Goal: Navigation & Orientation: Find specific page/section

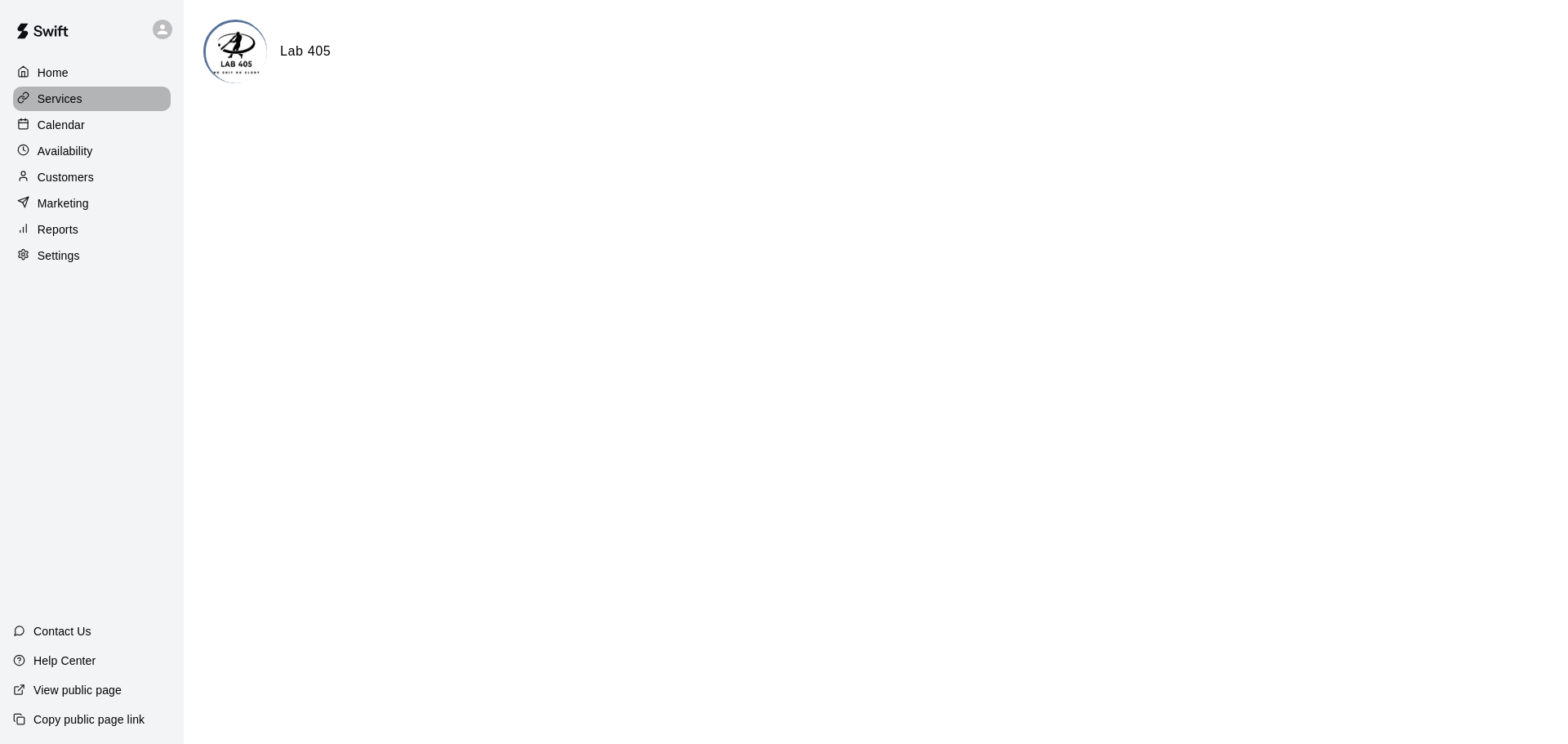
click at [53, 99] on p "Services" at bounding box center [60, 98] width 45 height 16
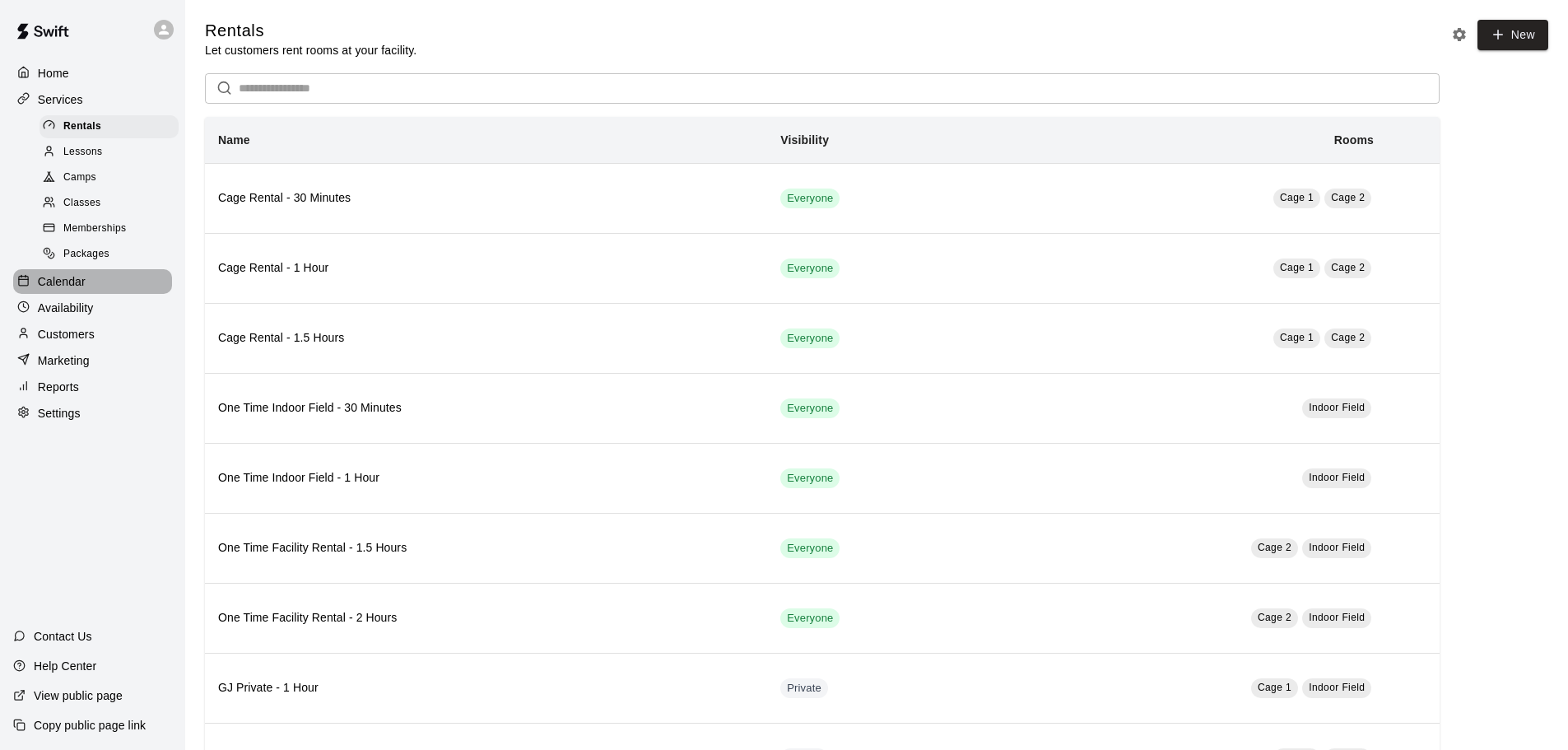
click at [75, 284] on p "Calendar" at bounding box center [61, 281] width 48 height 17
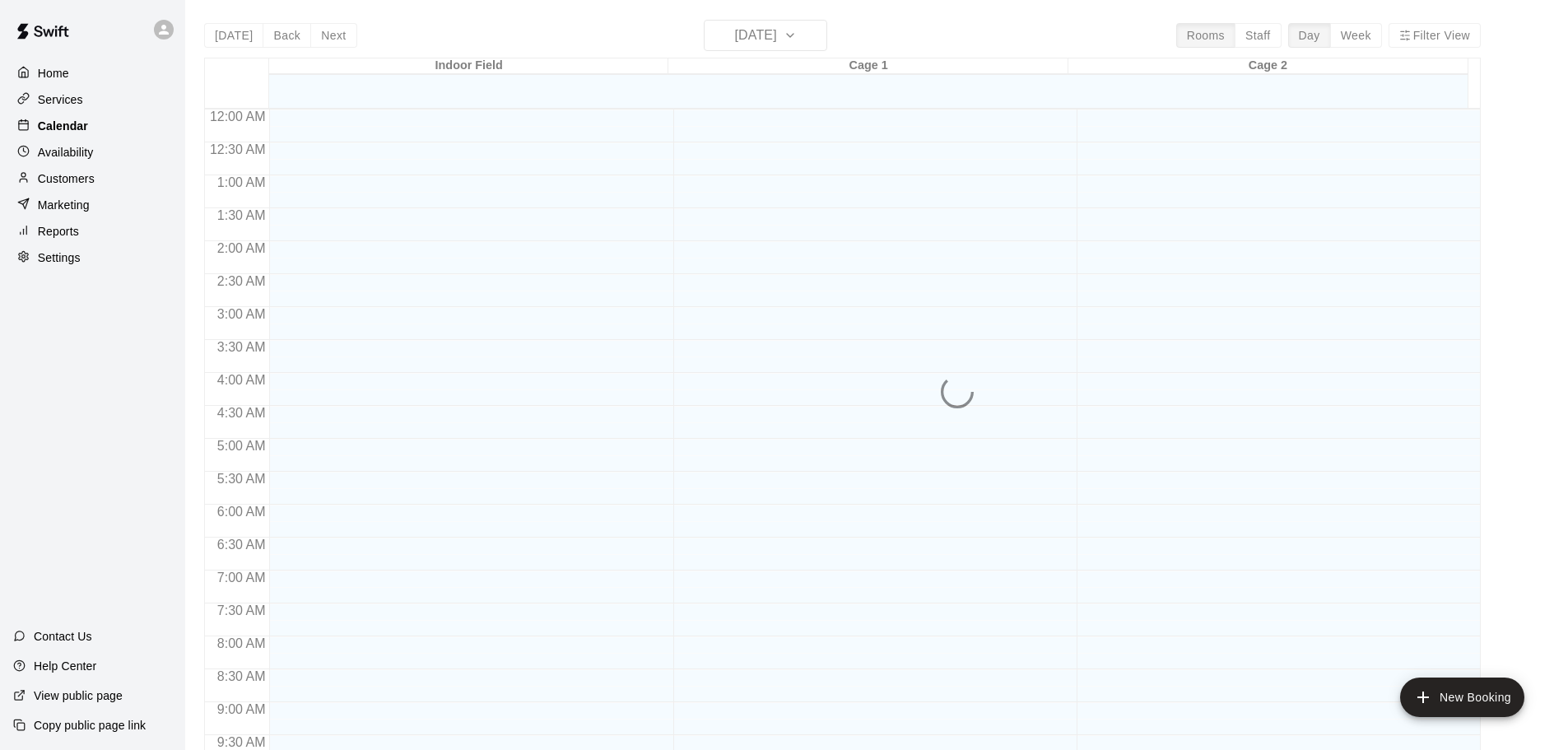
scroll to position [871, 0]
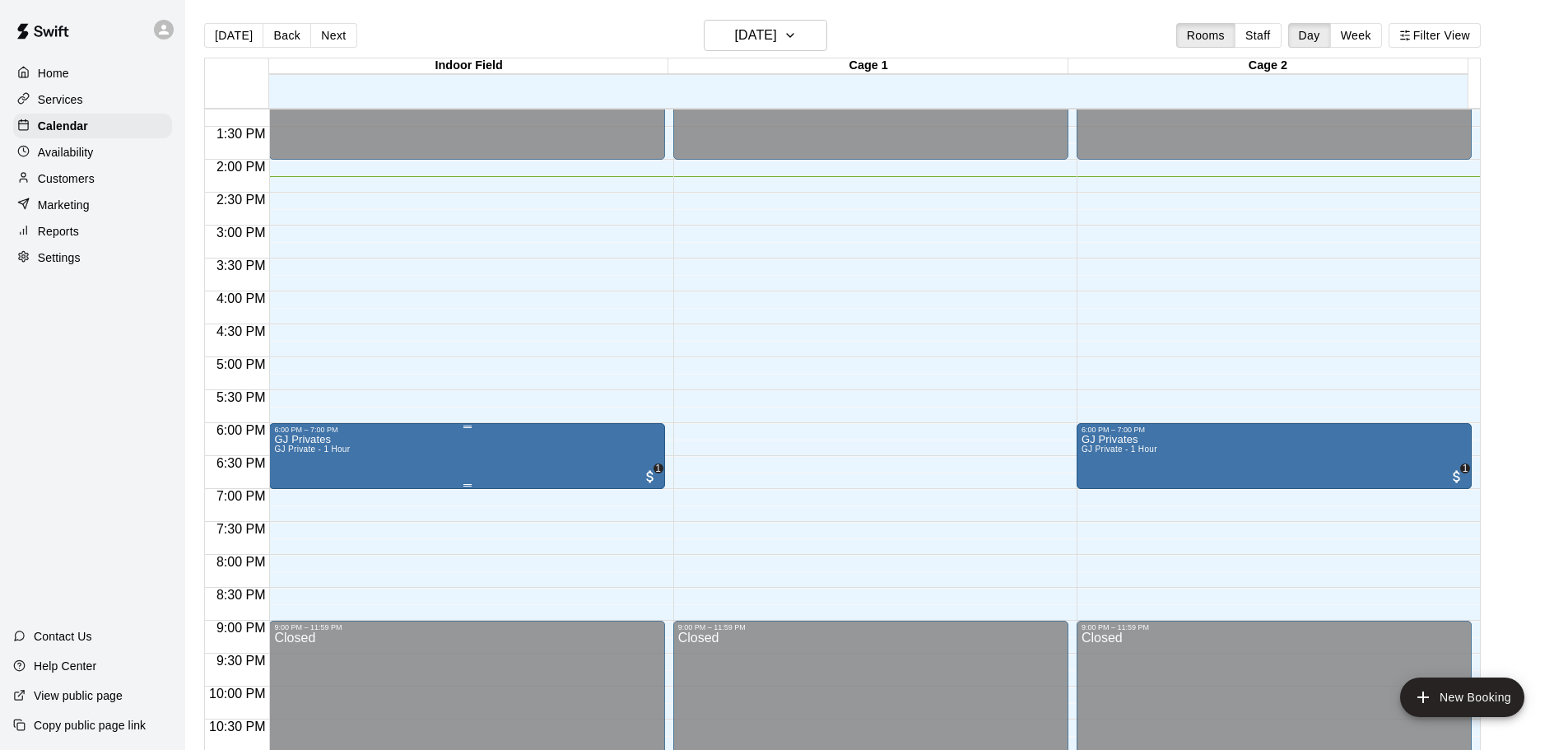
click at [429, 464] on div at bounding box center [790, 375] width 1581 height 750
click at [221, 42] on button "[DATE]" at bounding box center [233, 35] width 59 height 24
click at [1348, 34] on button "Week" at bounding box center [1355, 35] width 51 height 24
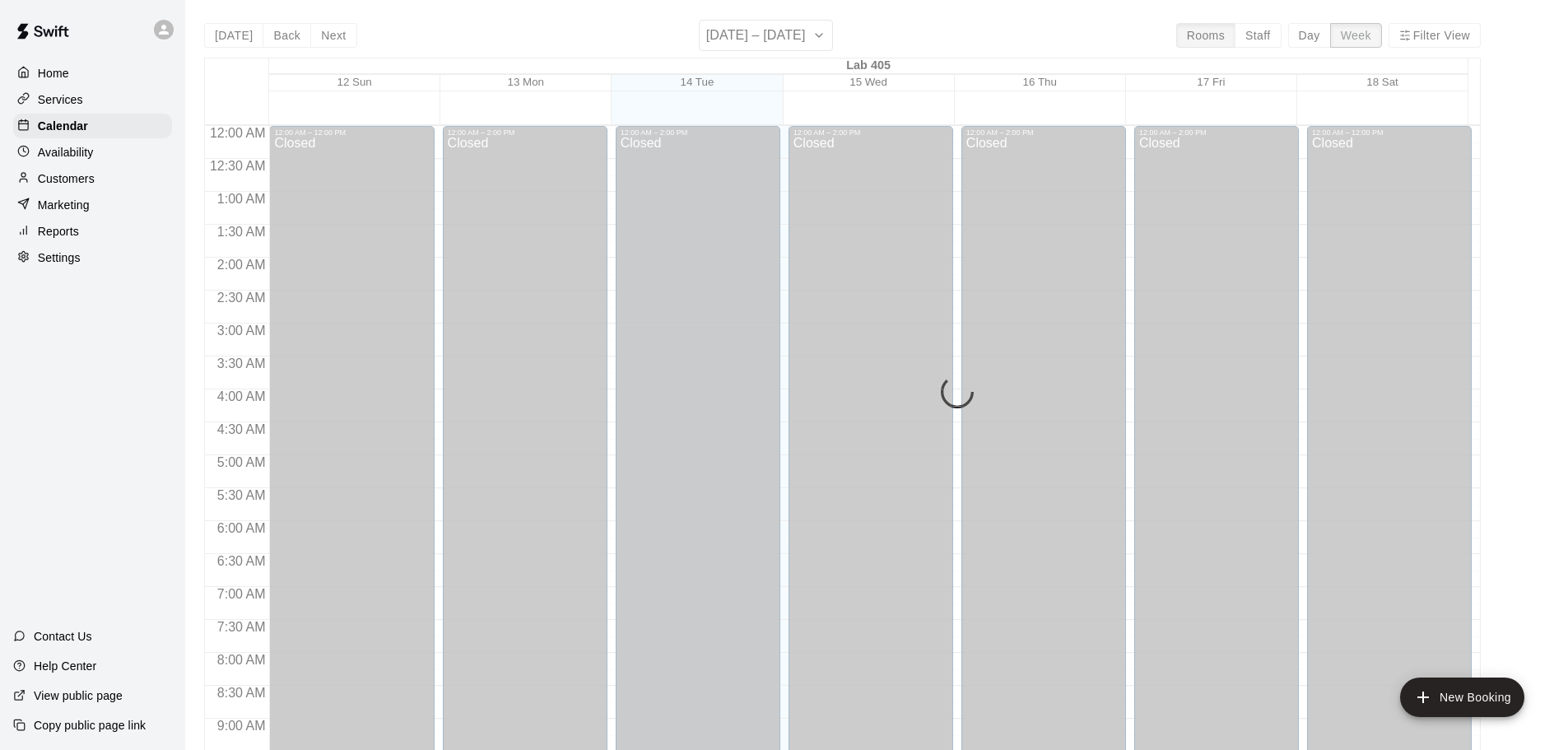
scroll to position [939, 0]
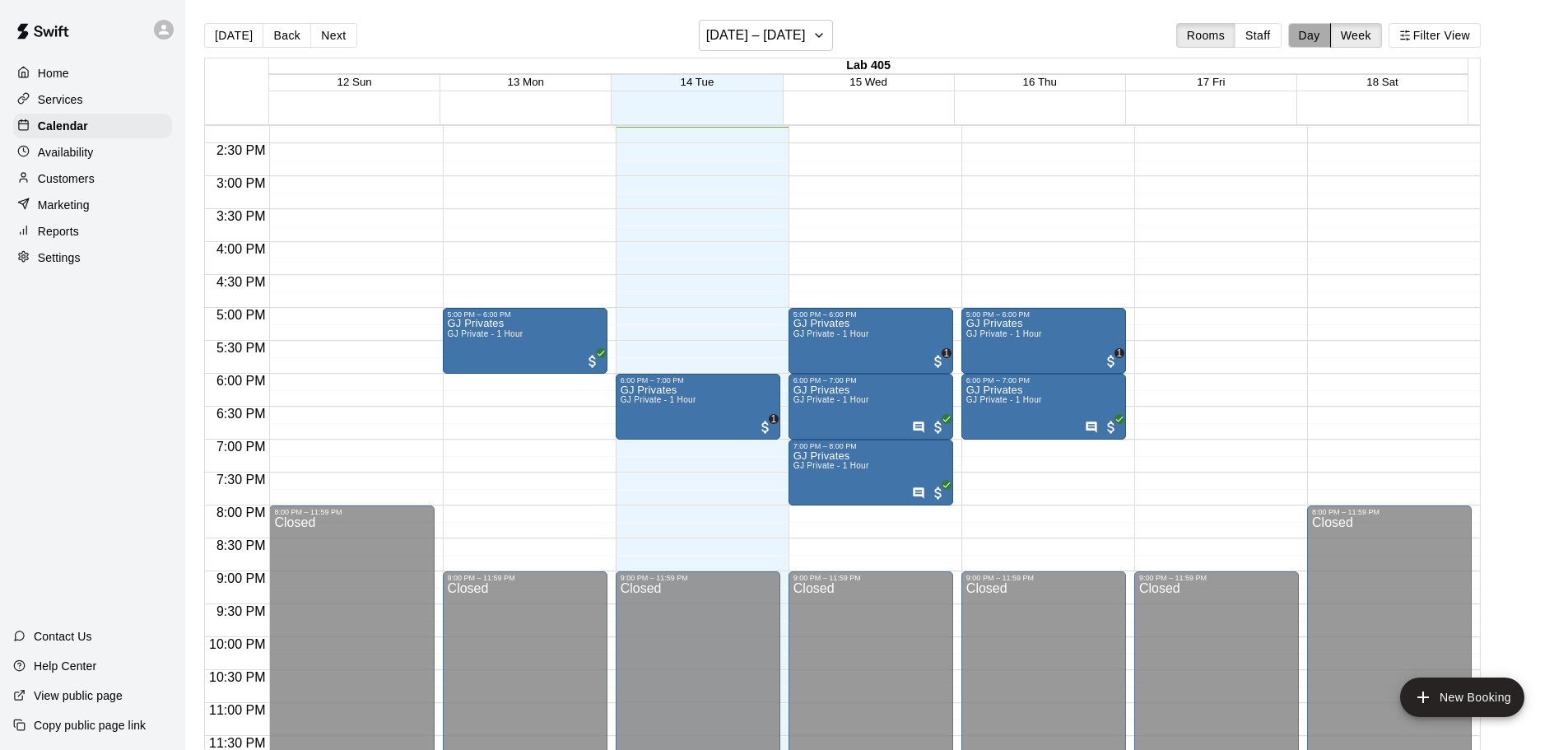
click at [1311, 24] on button "Day" at bounding box center [1310, 35] width 43 height 24
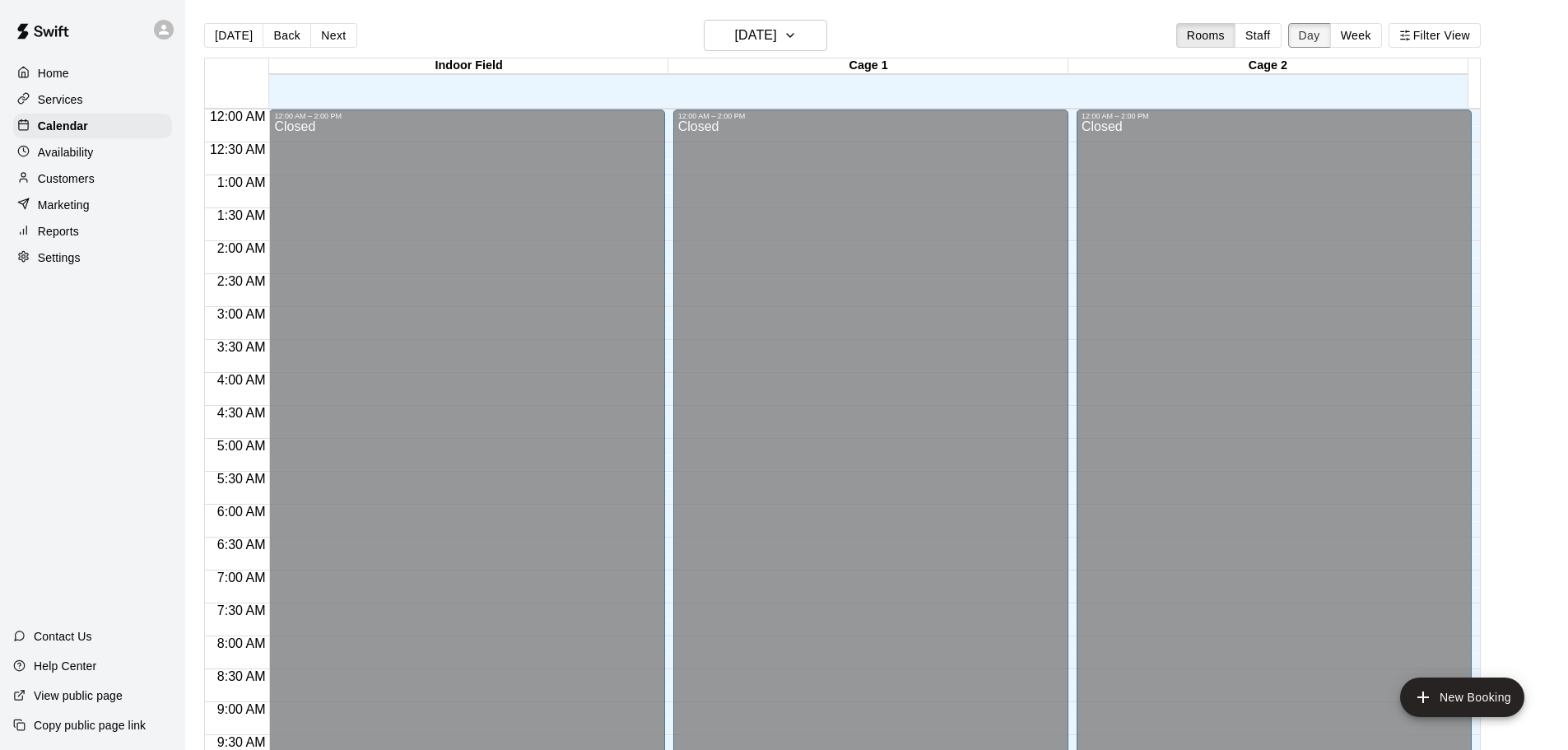
scroll to position [923, 0]
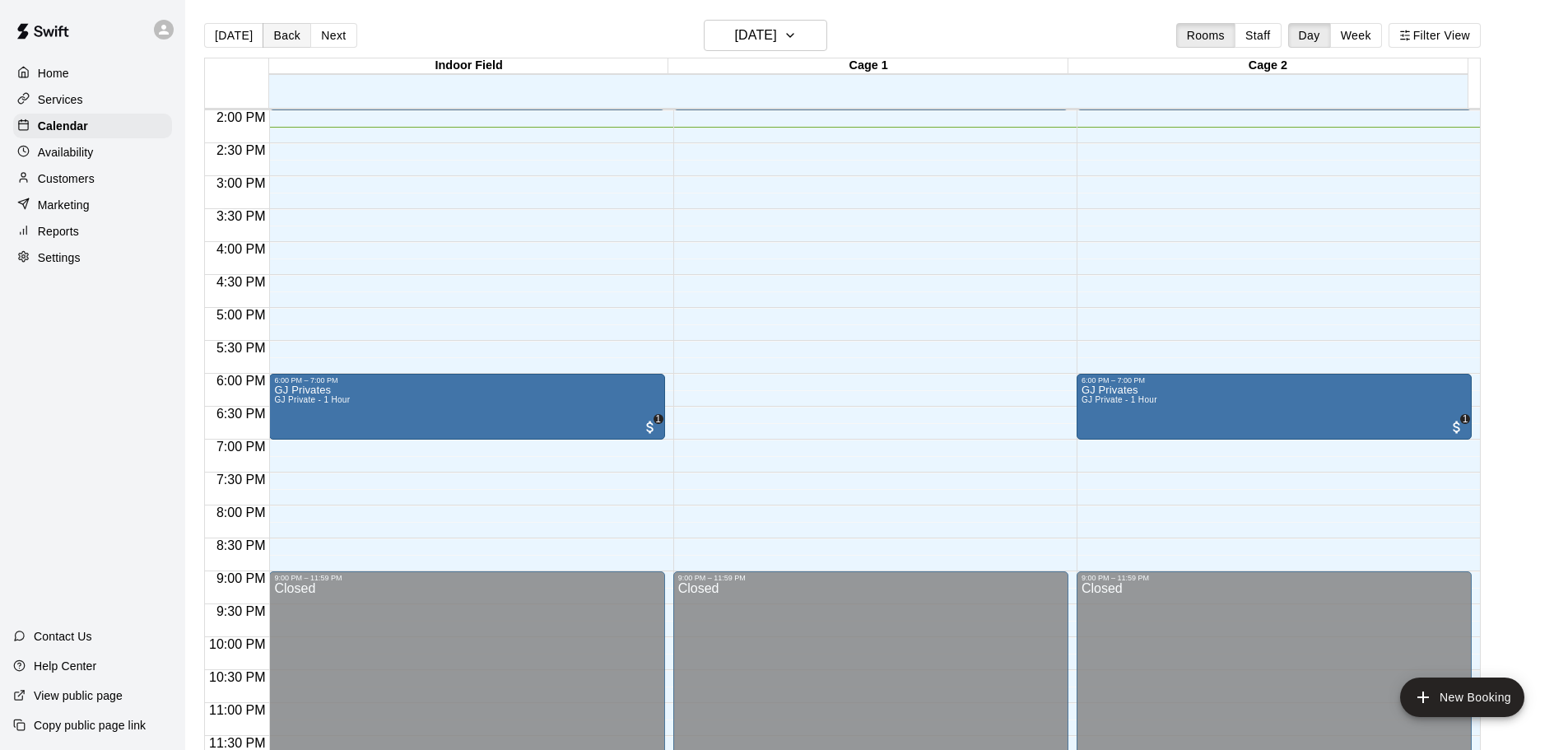
click at [280, 37] on button "Back" at bounding box center [287, 35] width 49 height 24
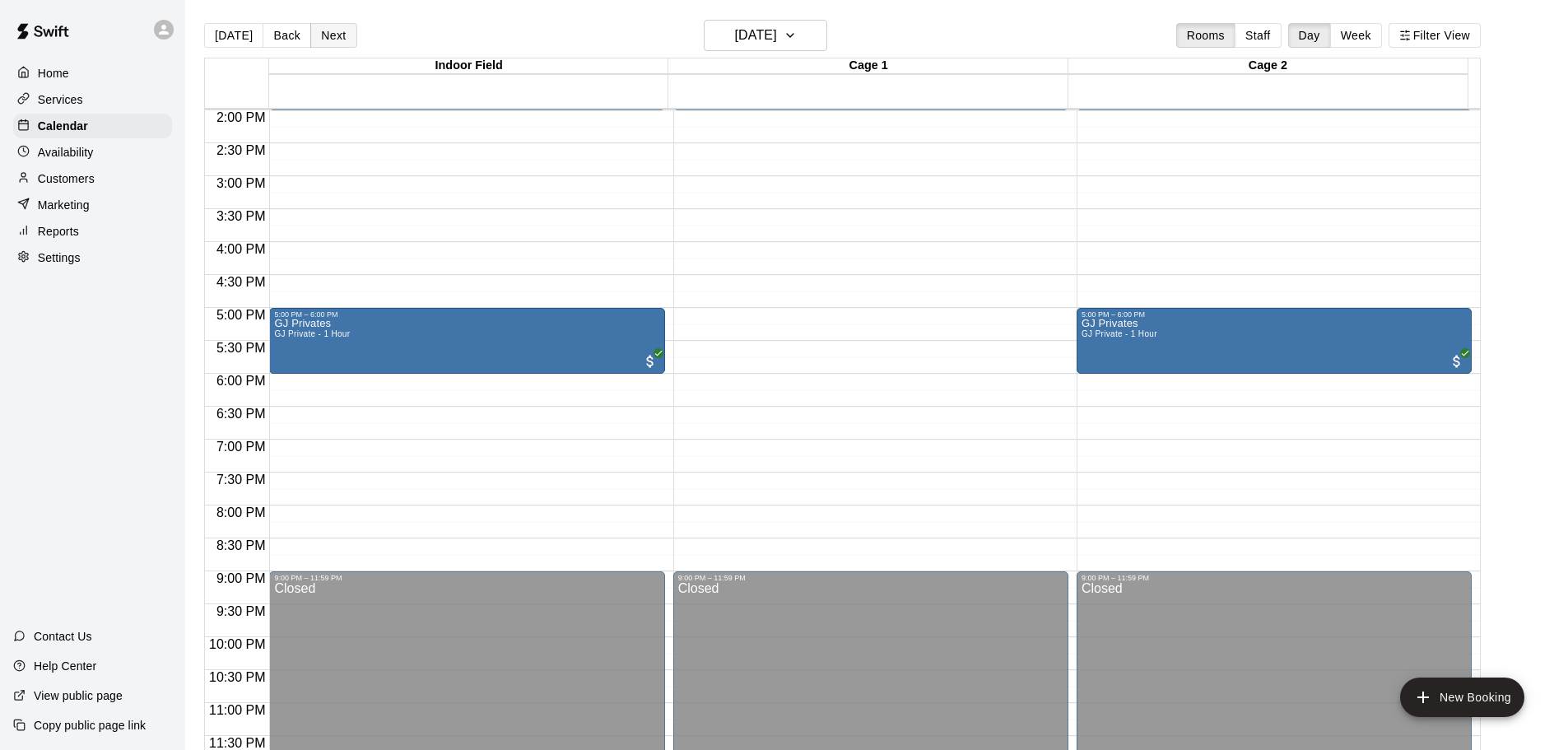
click at [332, 37] on button "Next" at bounding box center [332, 35] width 46 height 24
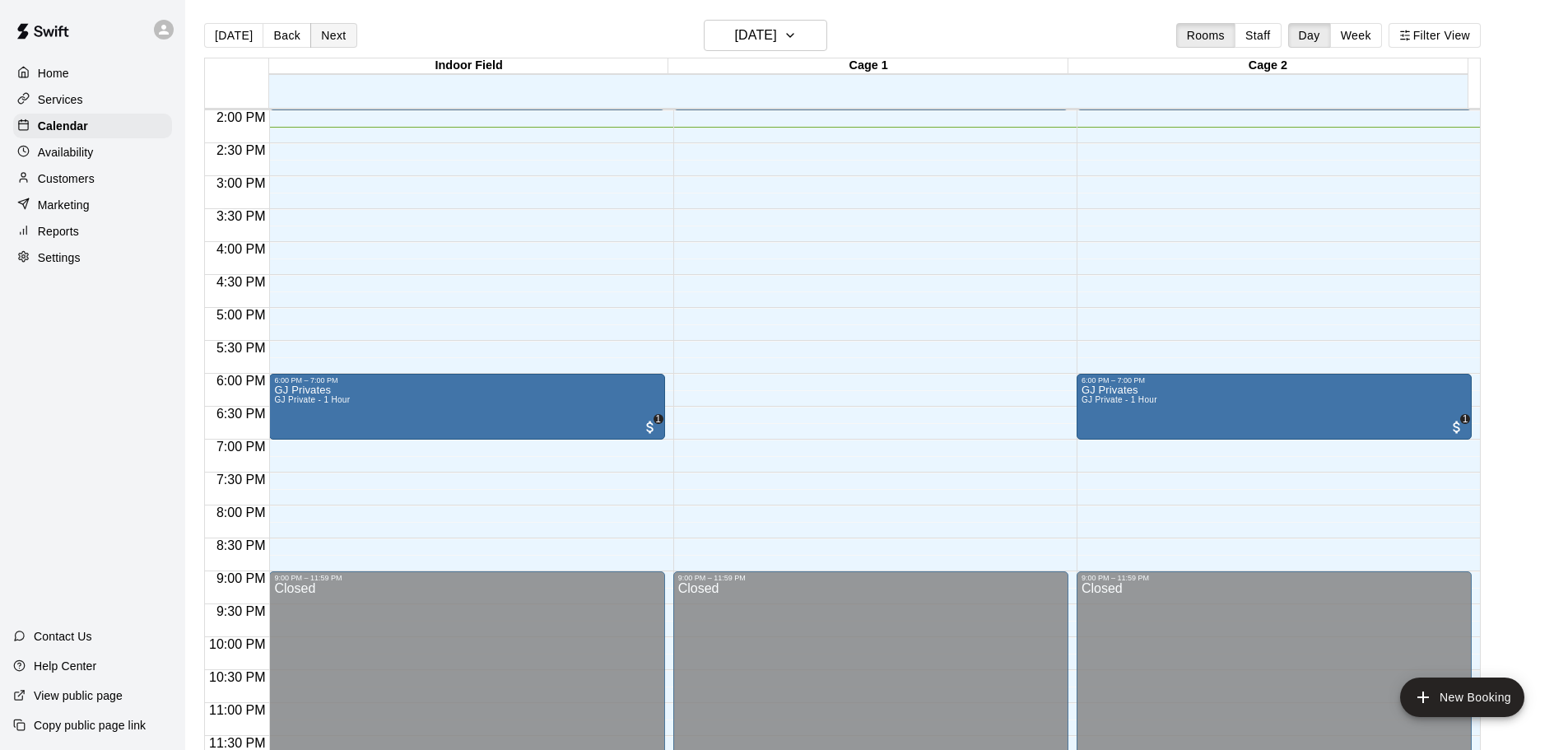
click at [332, 37] on button "Next" at bounding box center [332, 35] width 46 height 24
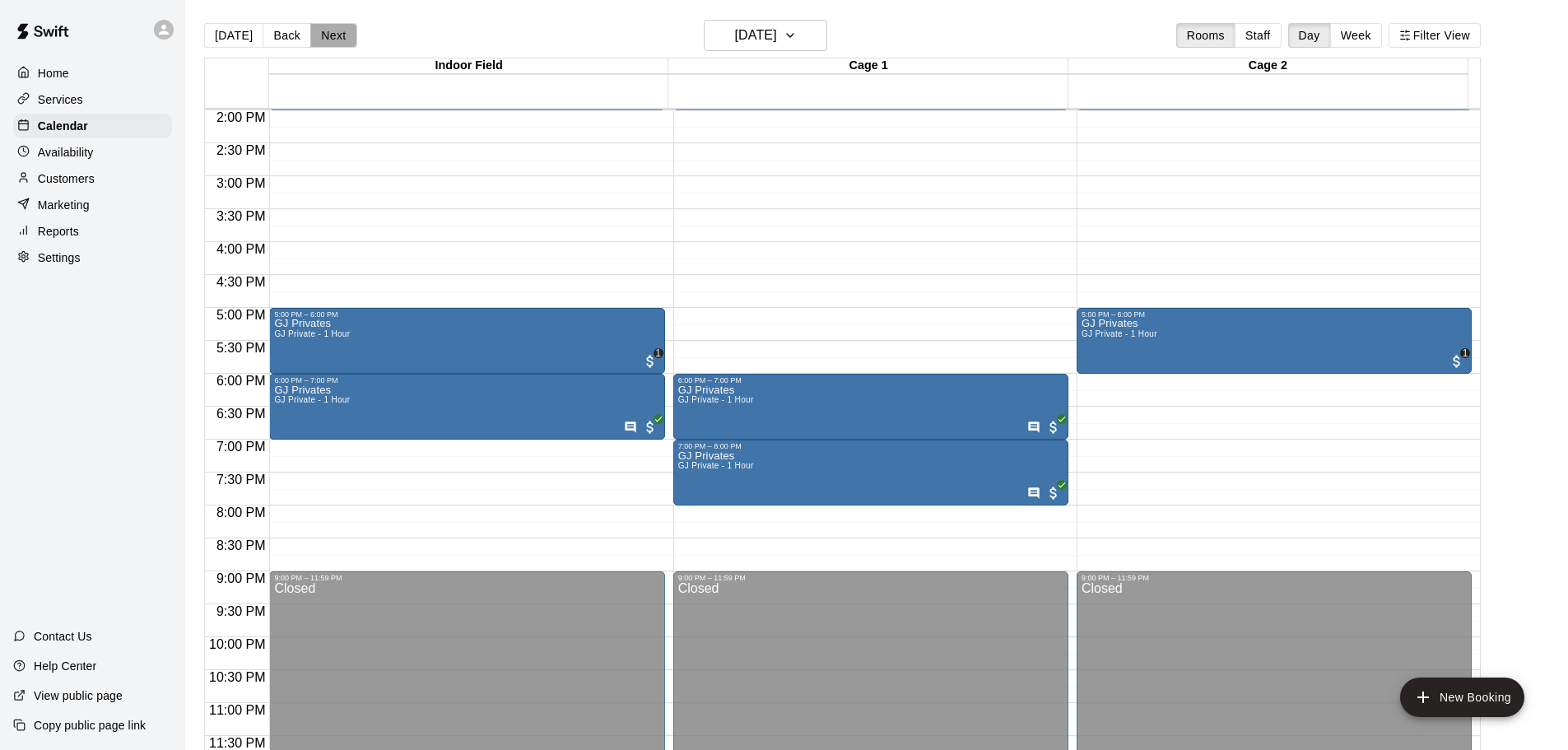
click at [332, 37] on button "Next" at bounding box center [332, 35] width 46 height 24
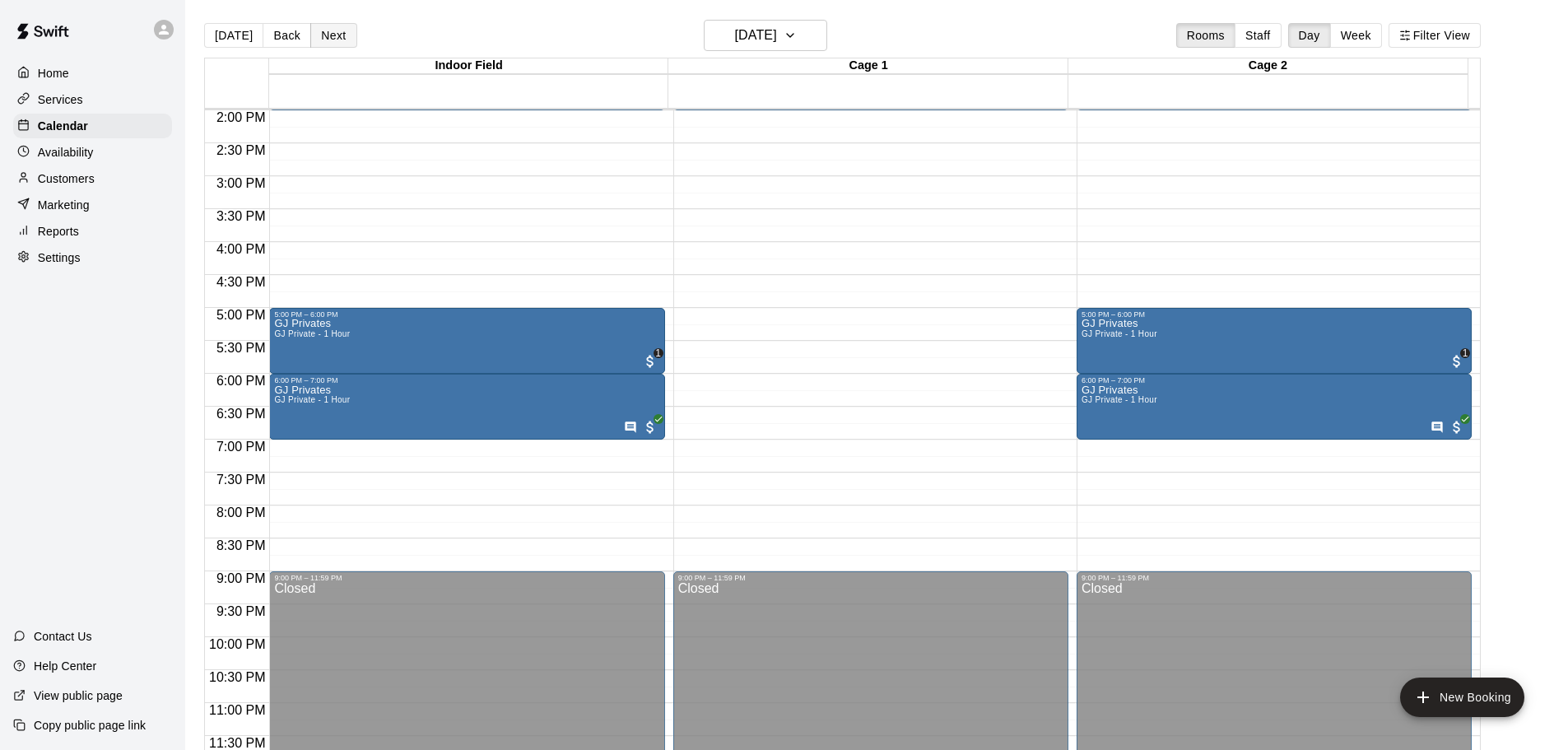
click at [332, 37] on button "Next" at bounding box center [332, 35] width 46 height 24
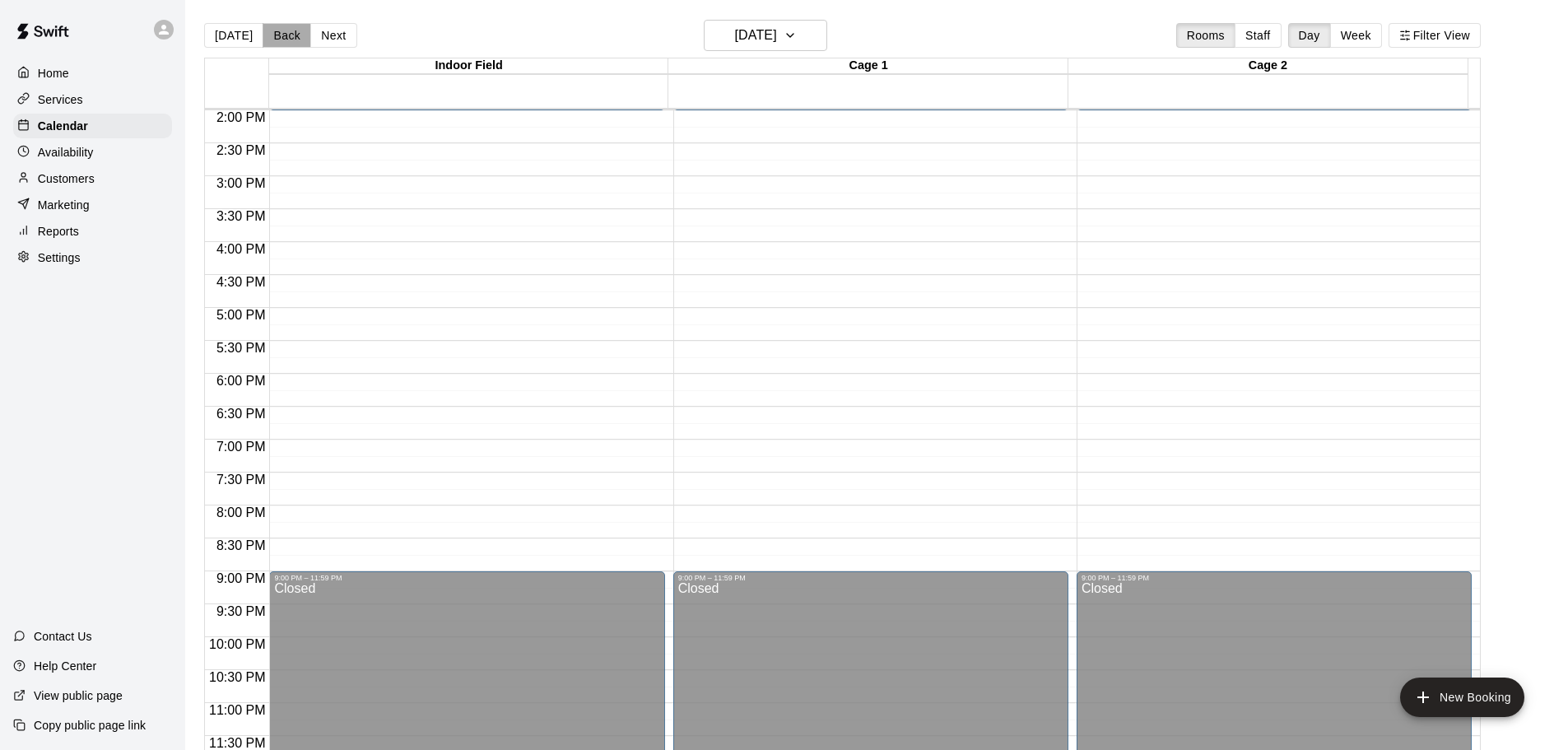
click at [269, 39] on button "Back" at bounding box center [287, 35] width 49 height 24
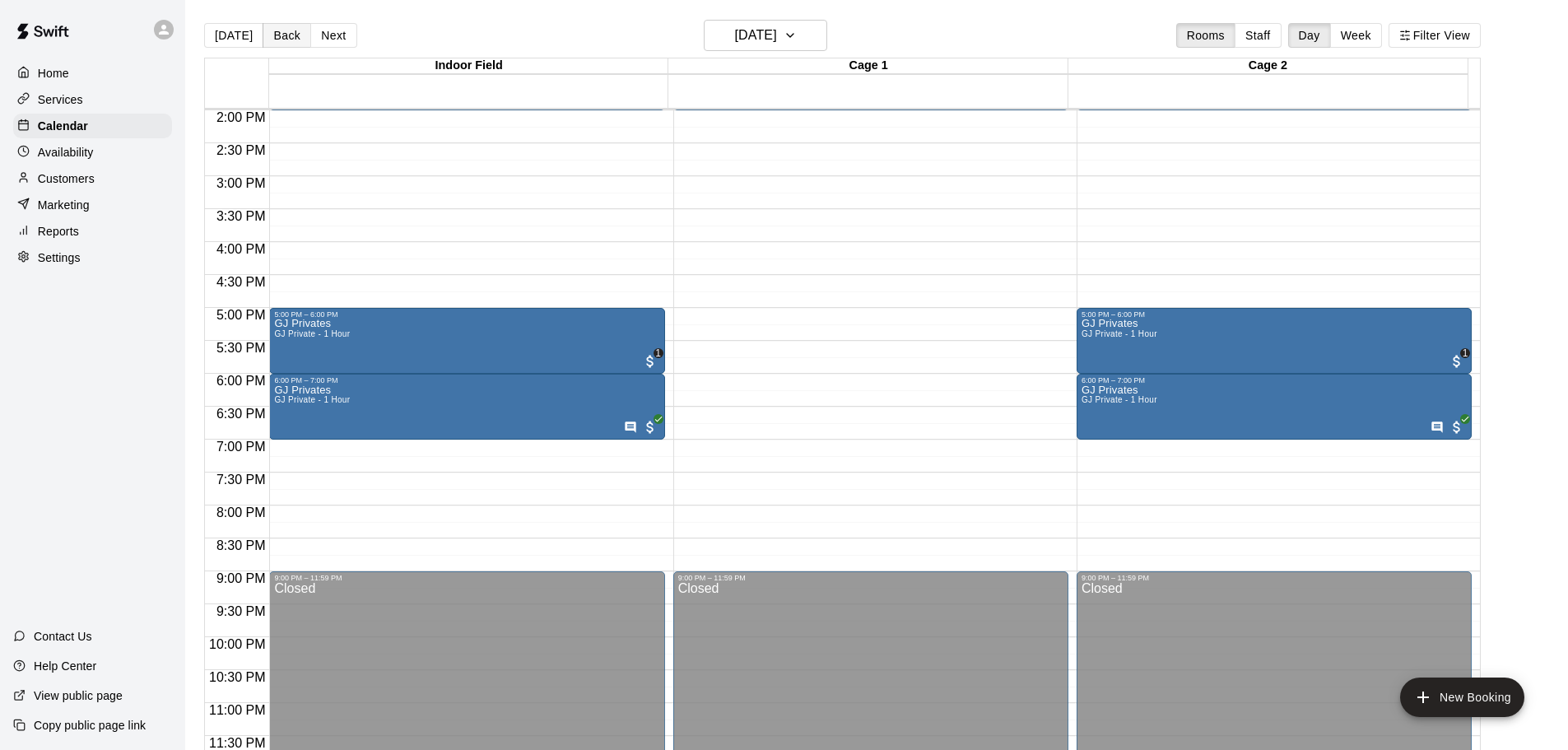
click at [269, 39] on button "Back" at bounding box center [287, 35] width 49 height 24
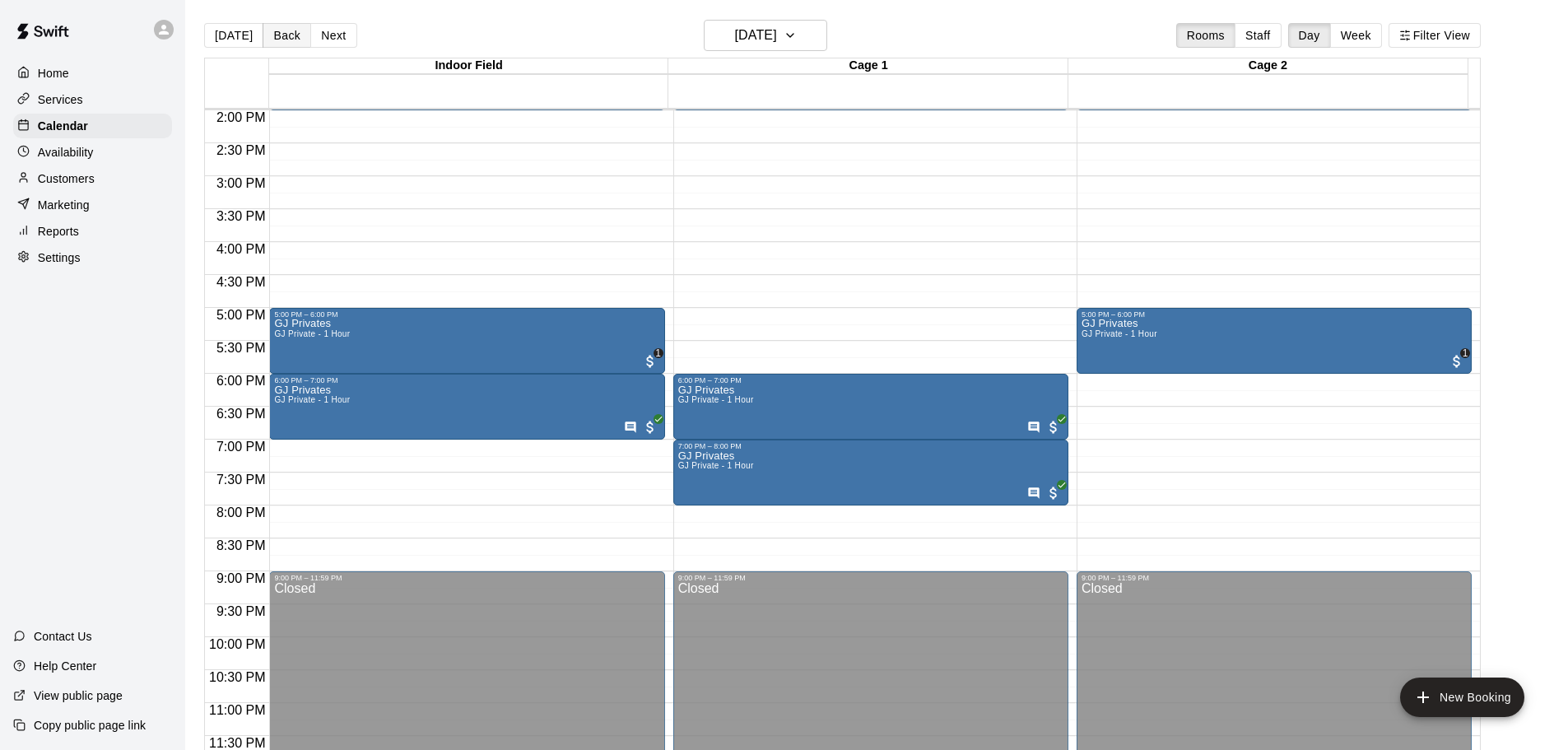
click at [269, 39] on button "Back" at bounding box center [287, 35] width 49 height 24
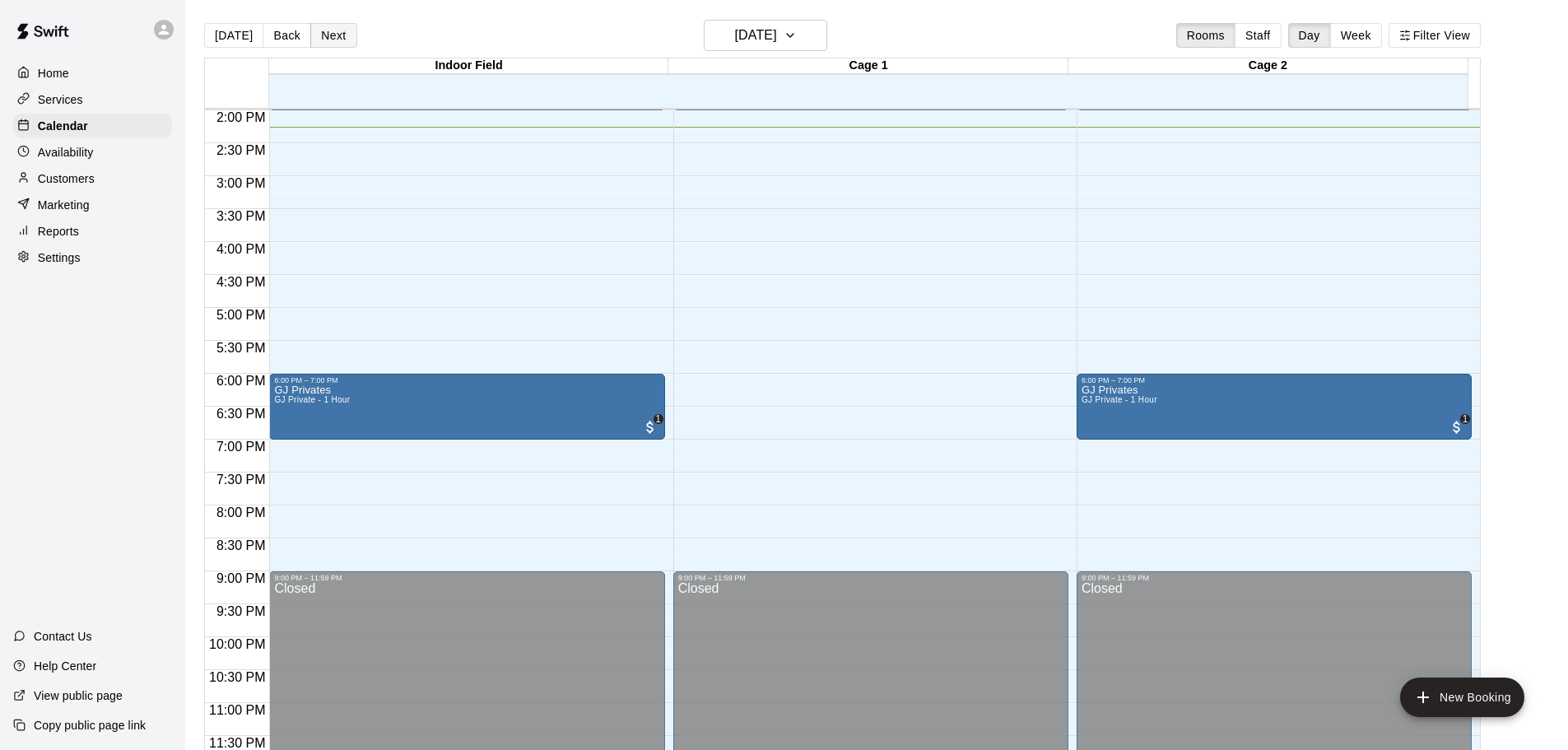
click at [340, 39] on button "Next" at bounding box center [332, 35] width 46 height 24
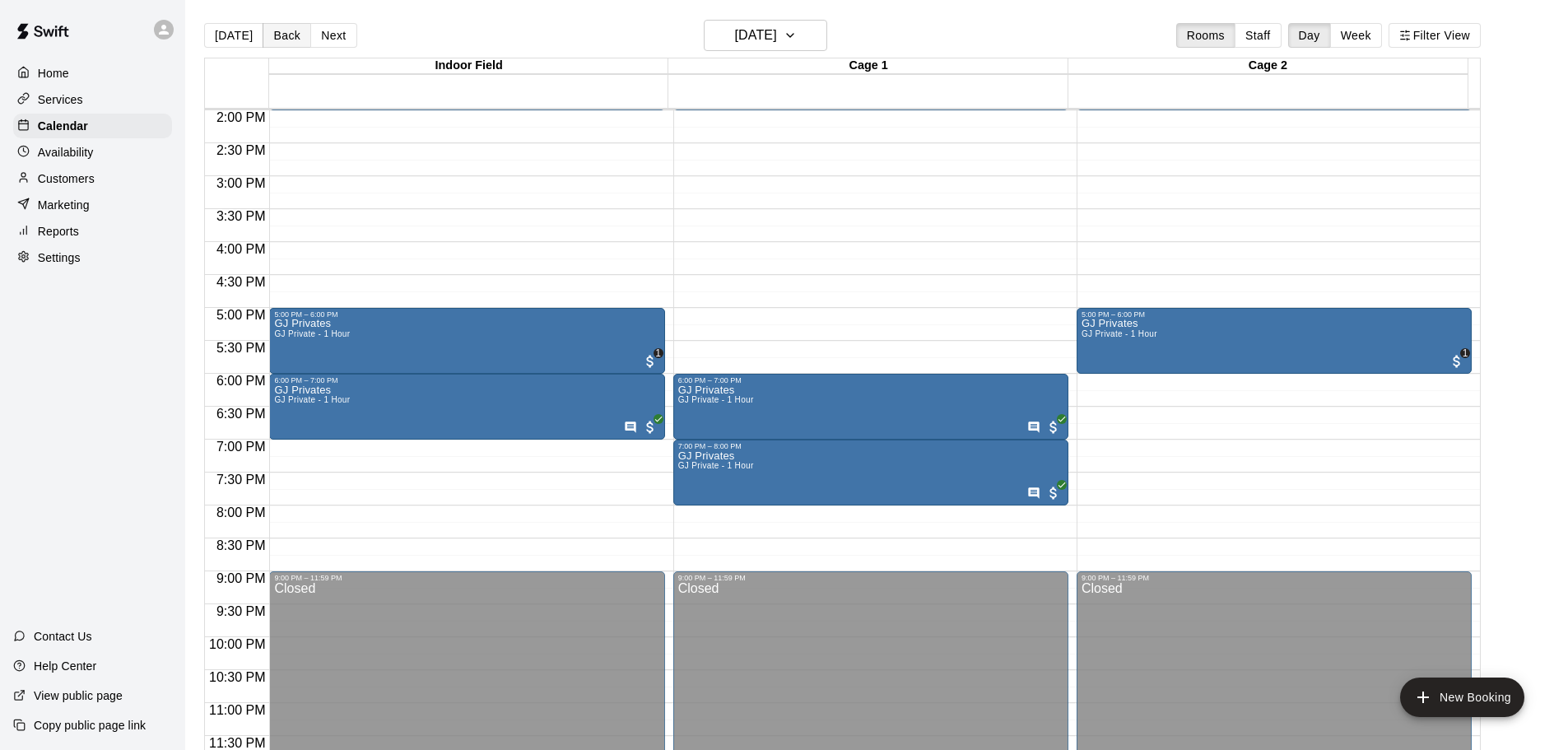
click at [284, 35] on button "Back" at bounding box center [287, 35] width 49 height 24
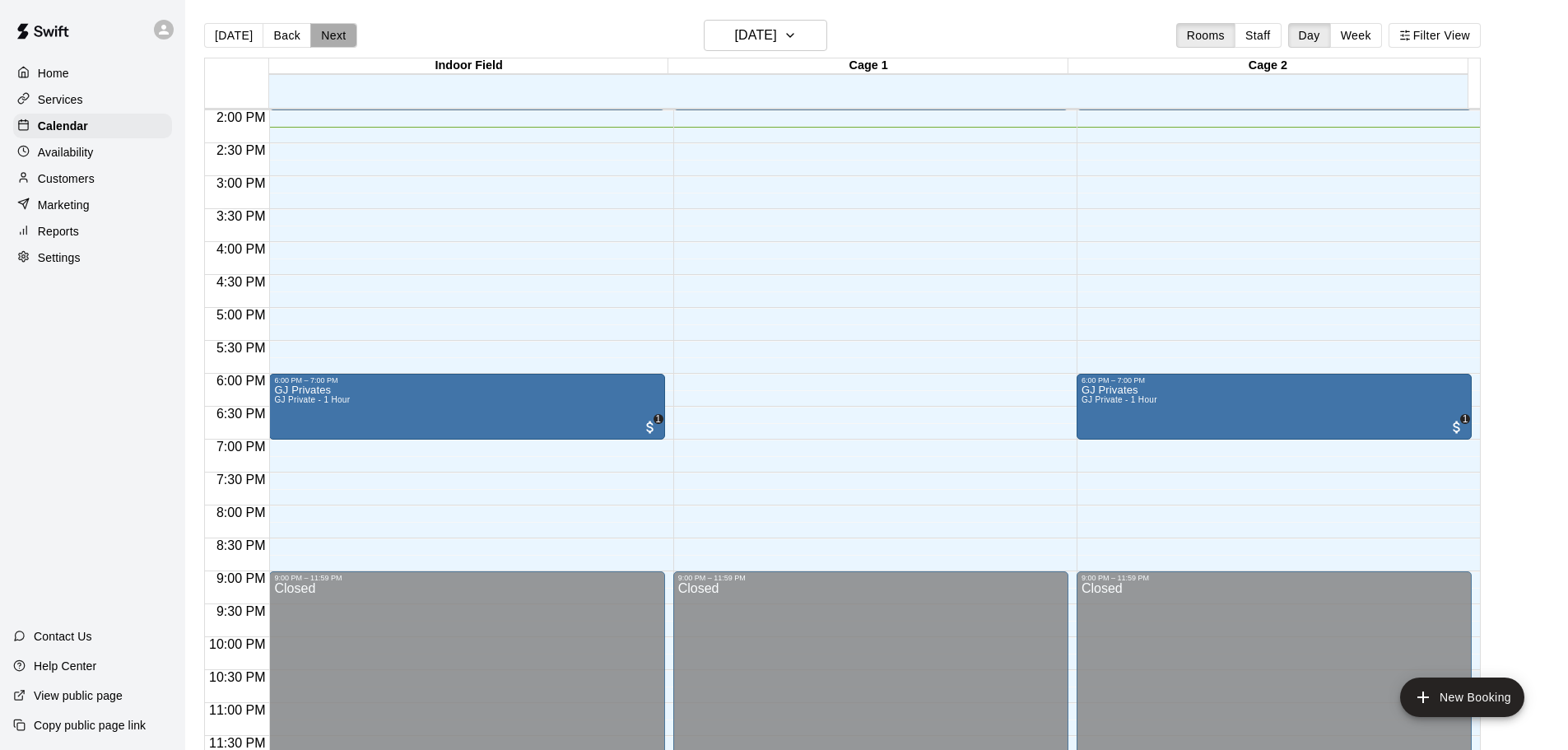
click at [339, 31] on button "Next" at bounding box center [332, 35] width 46 height 24
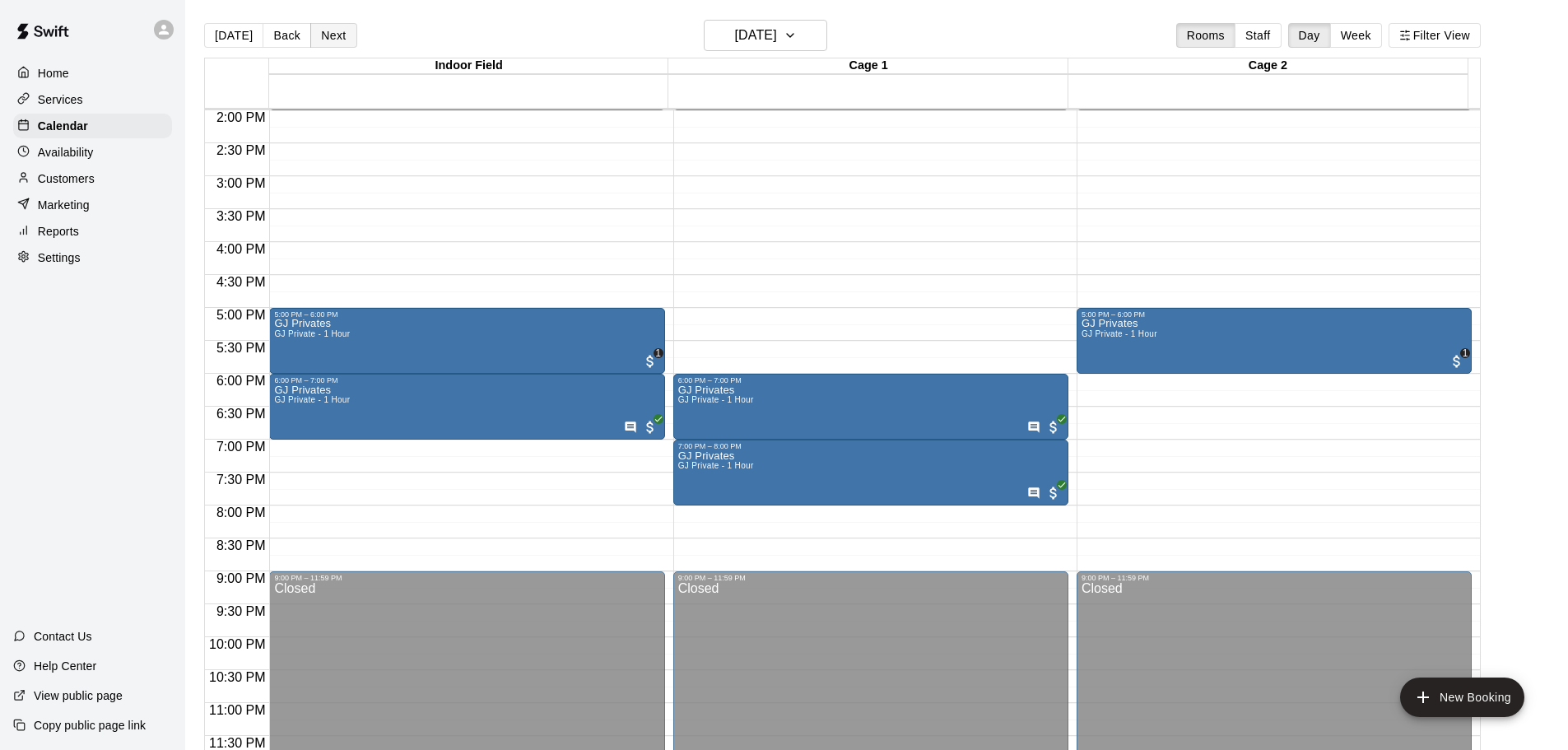
click at [339, 31] on button "Next" at bounding box center [332, 35] width 46 height 24
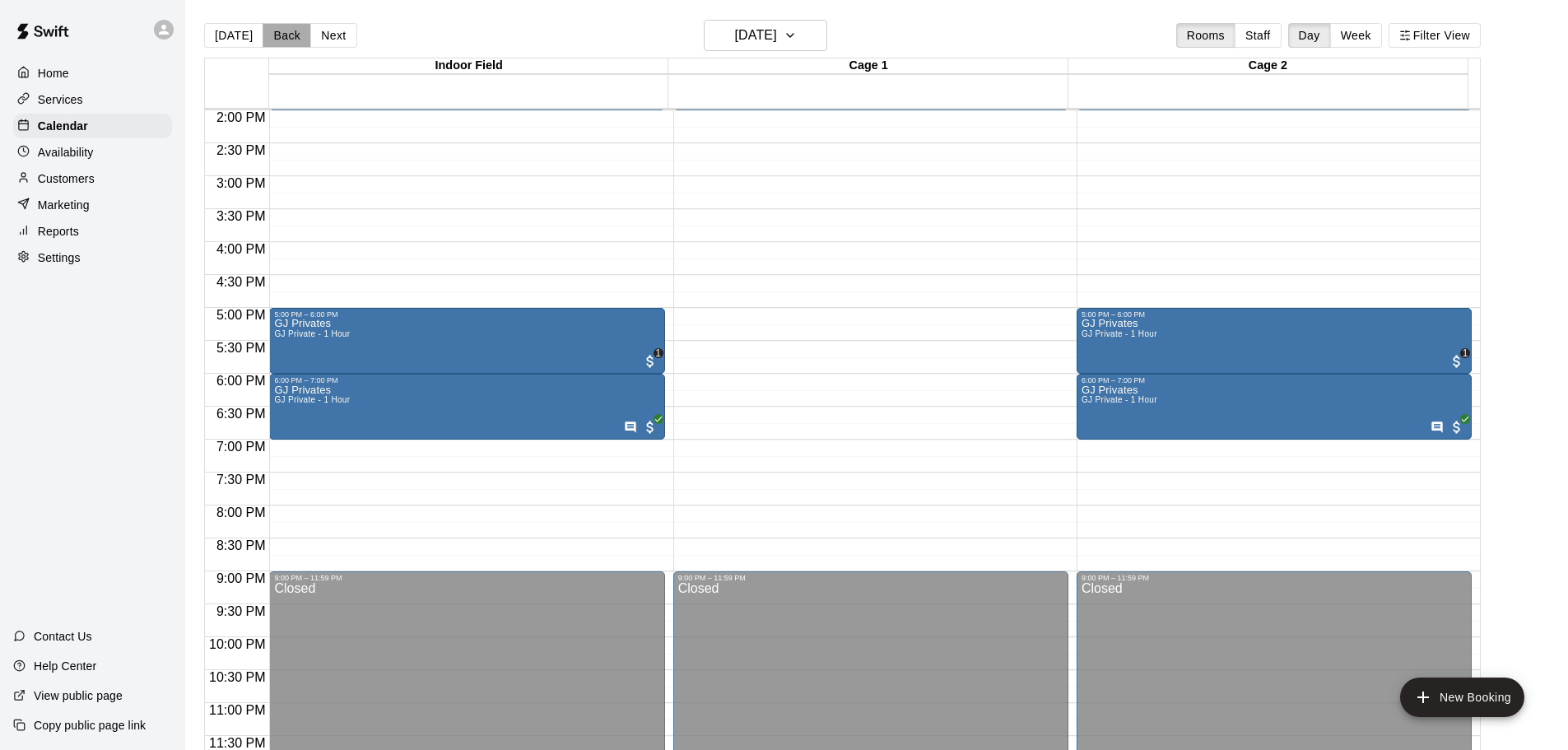
click at [291, 24] on button "Back" at bounding box center [287, 35] width 49 height 24
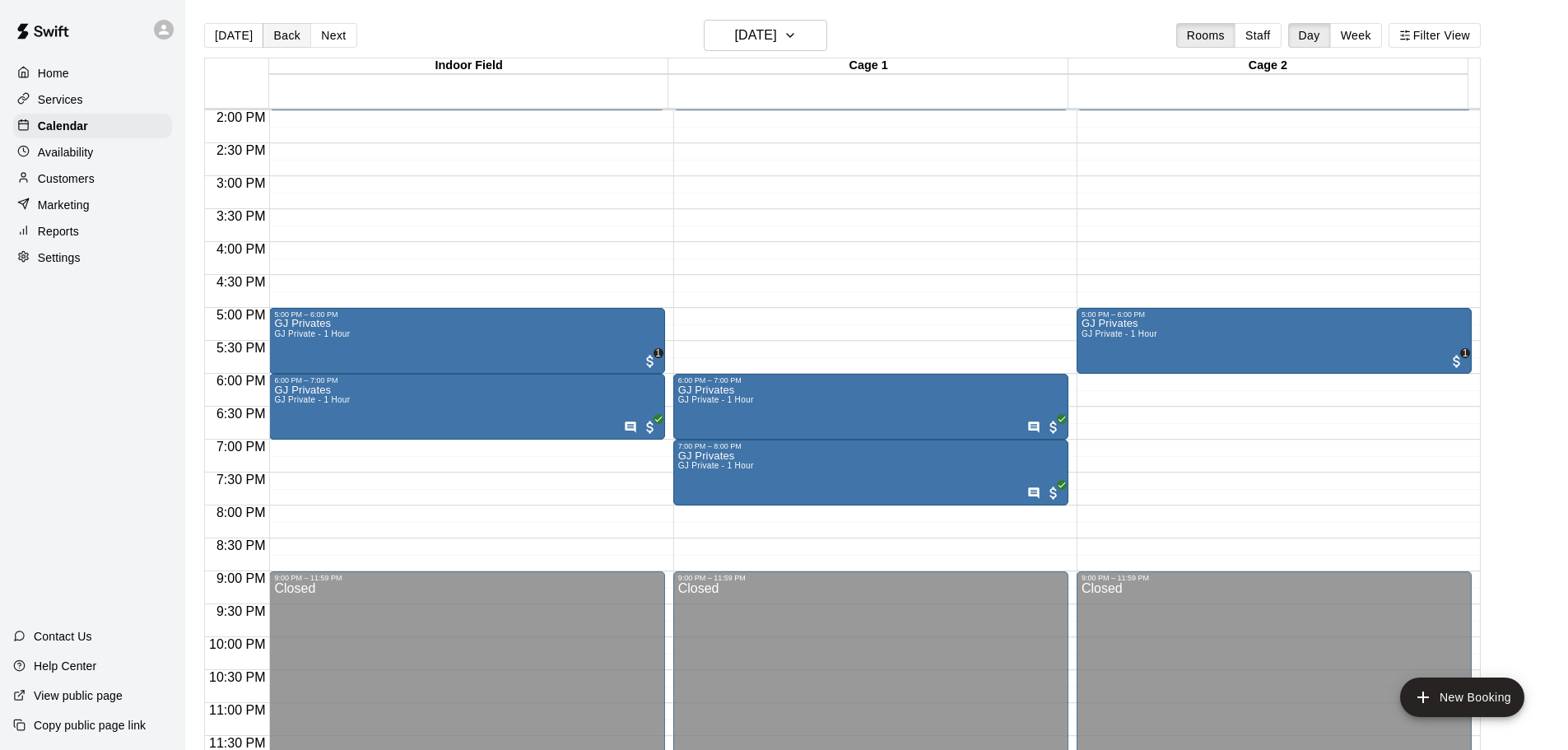
click at [291, 24] on button "Back" at bounding box center [287, 35] width 49 height 24
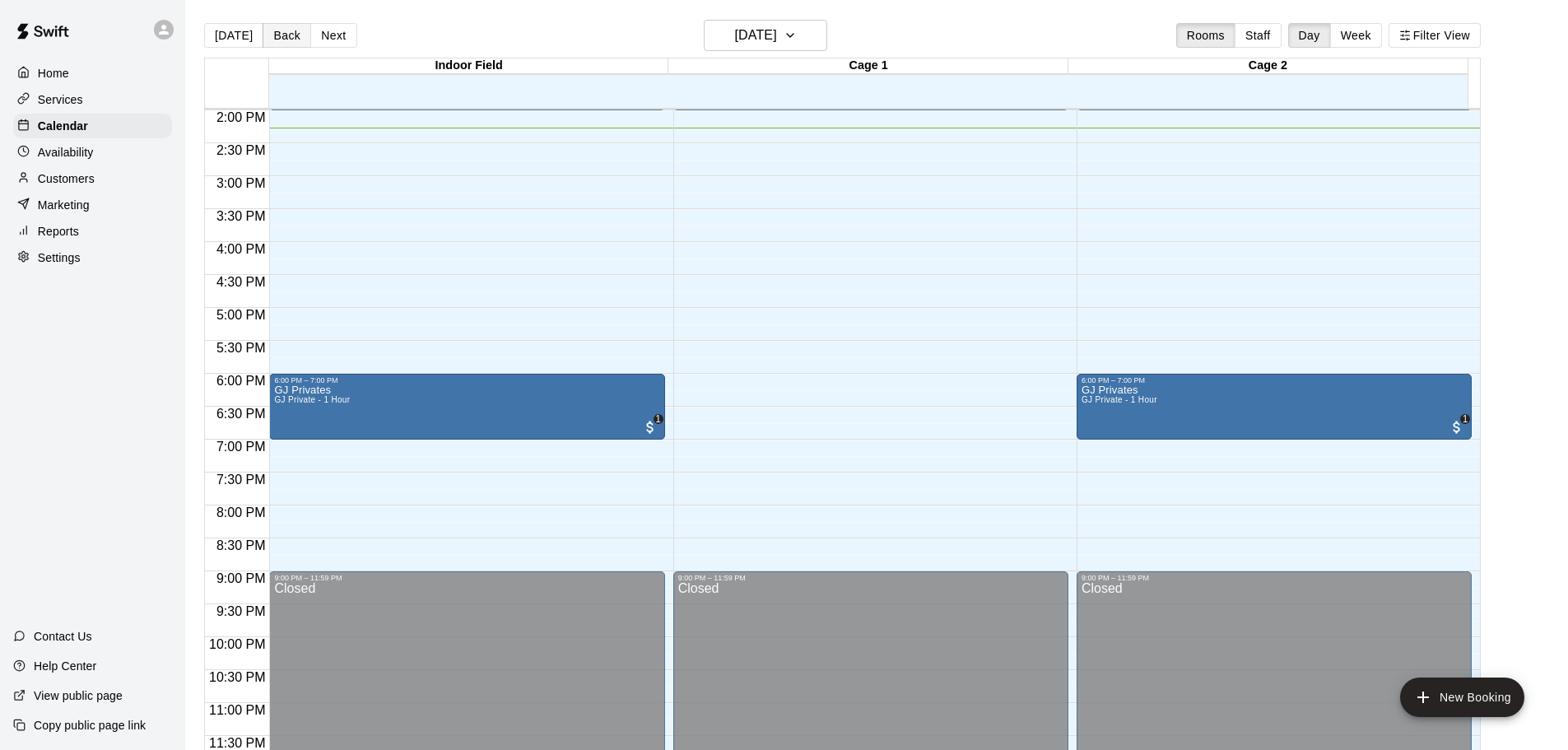
click at [291, 24] on button "Back" at bounding box center [287, 35] width 49 height 24
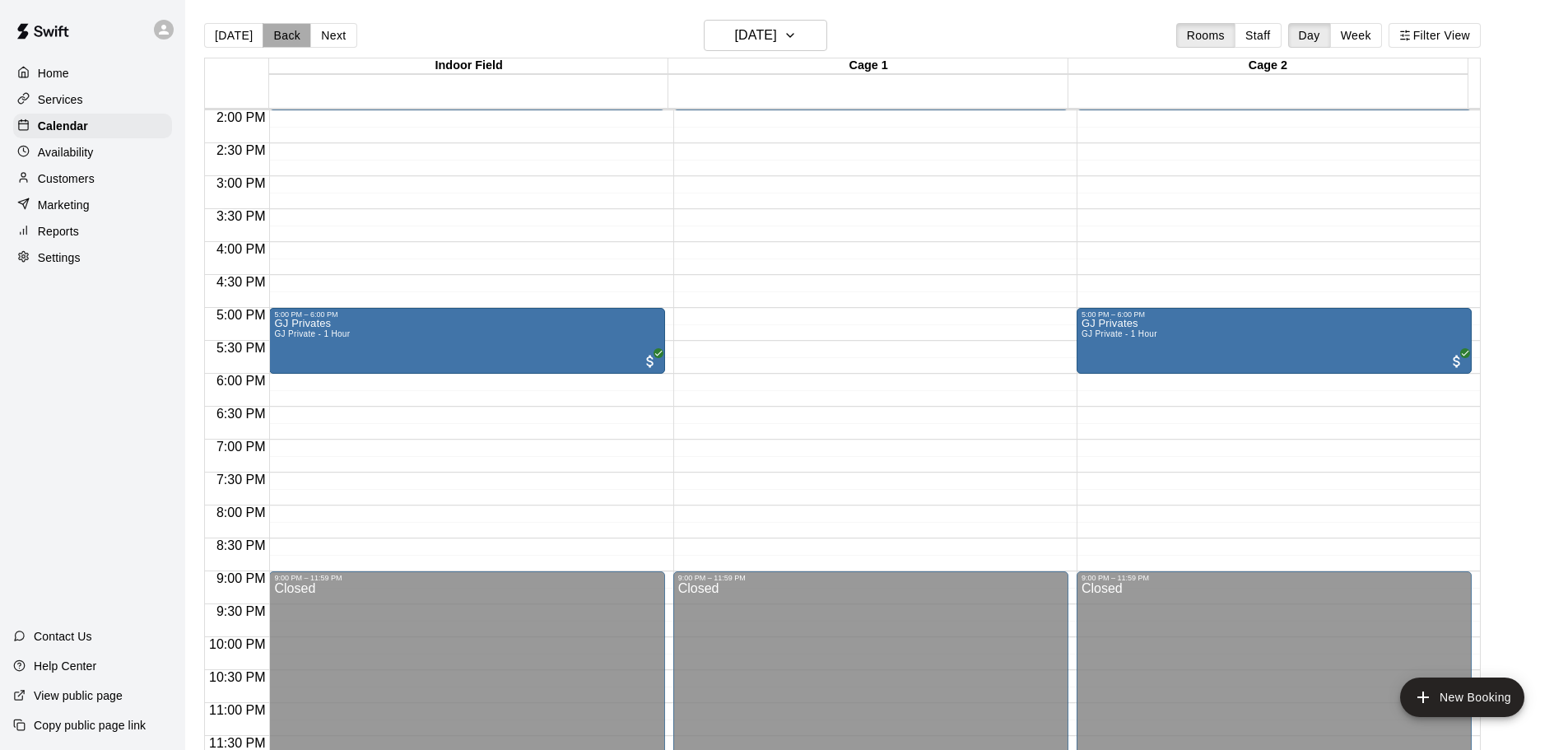
click at [291, 24] on button "Back" at bounding box center [287, 35] width 49 height 24
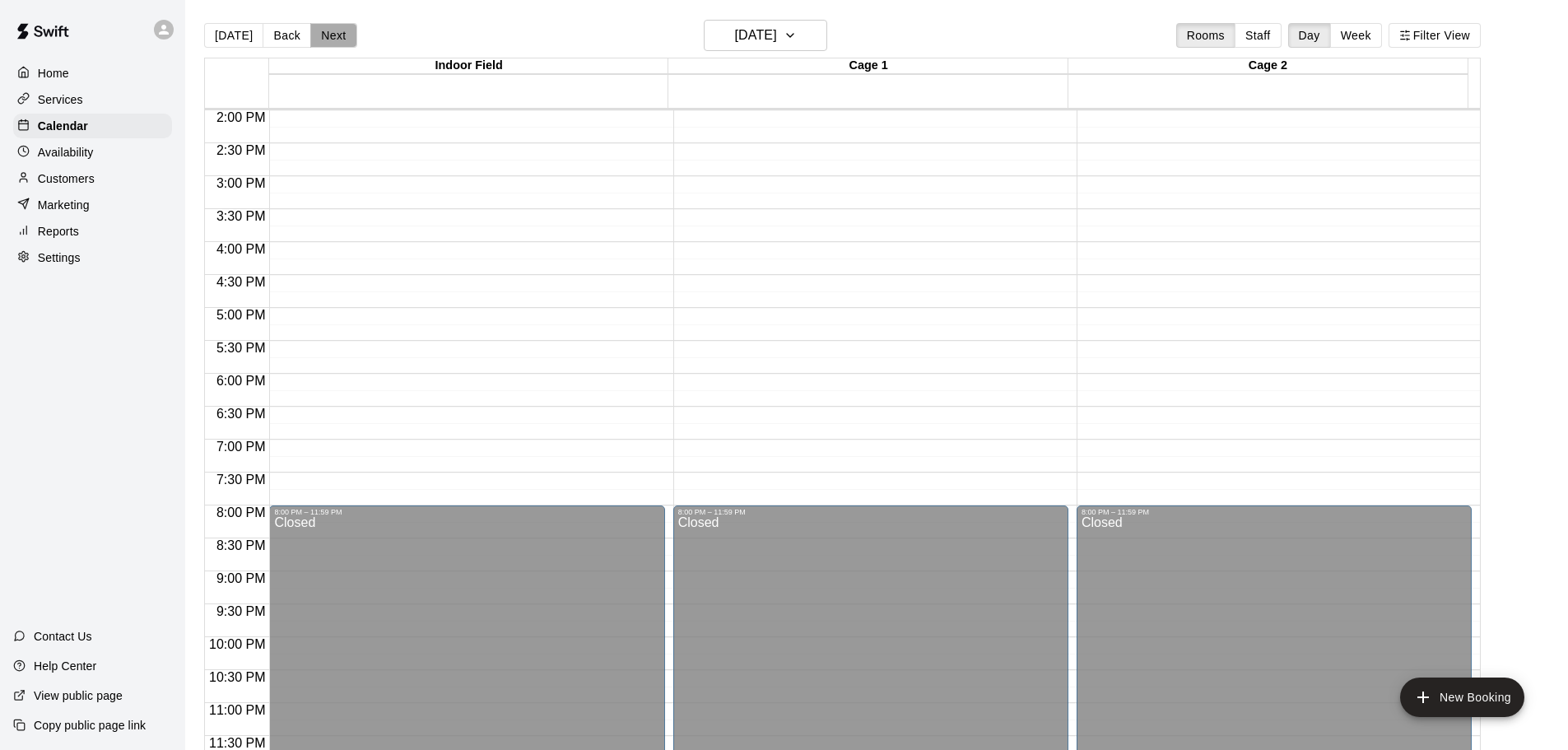
click at [327, 25] on button "Next" at bounding box center [332, 35] width 46 height 24
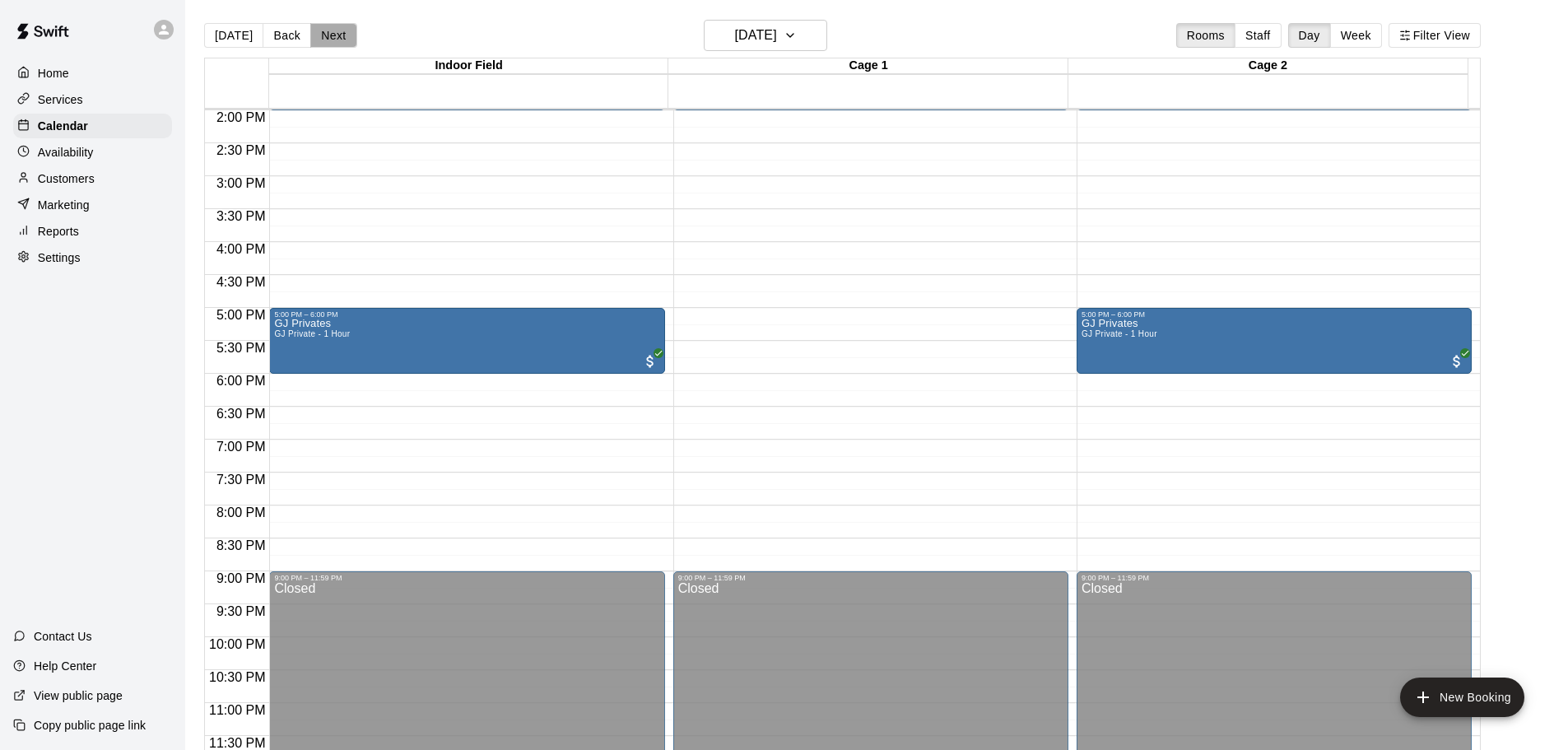
click at [327, 25] on button "Next" at bounding box center [332, 35] width 46 height 24
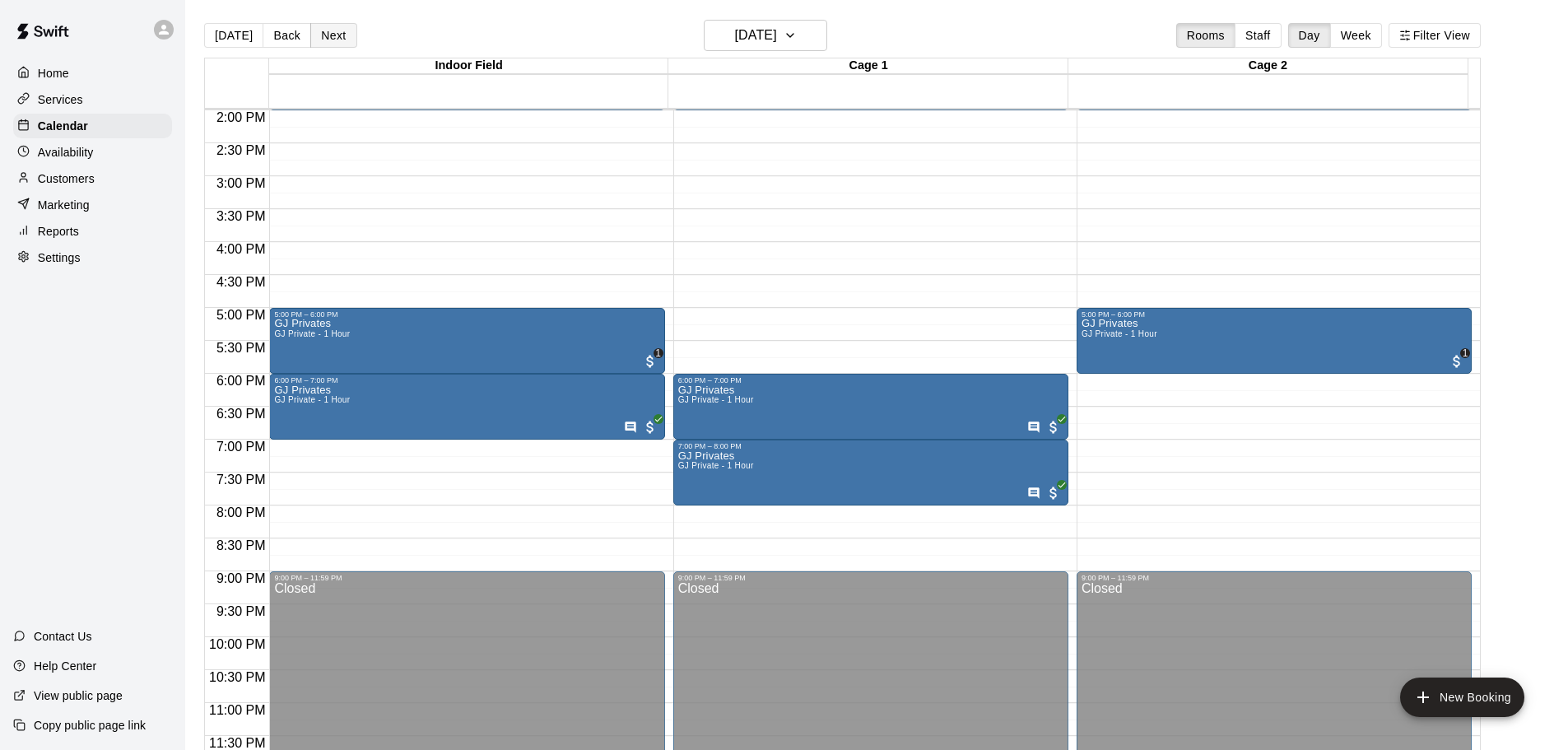
click at [327, 25] on button "Next" at bounding box center [332, 35] width 46 height 24
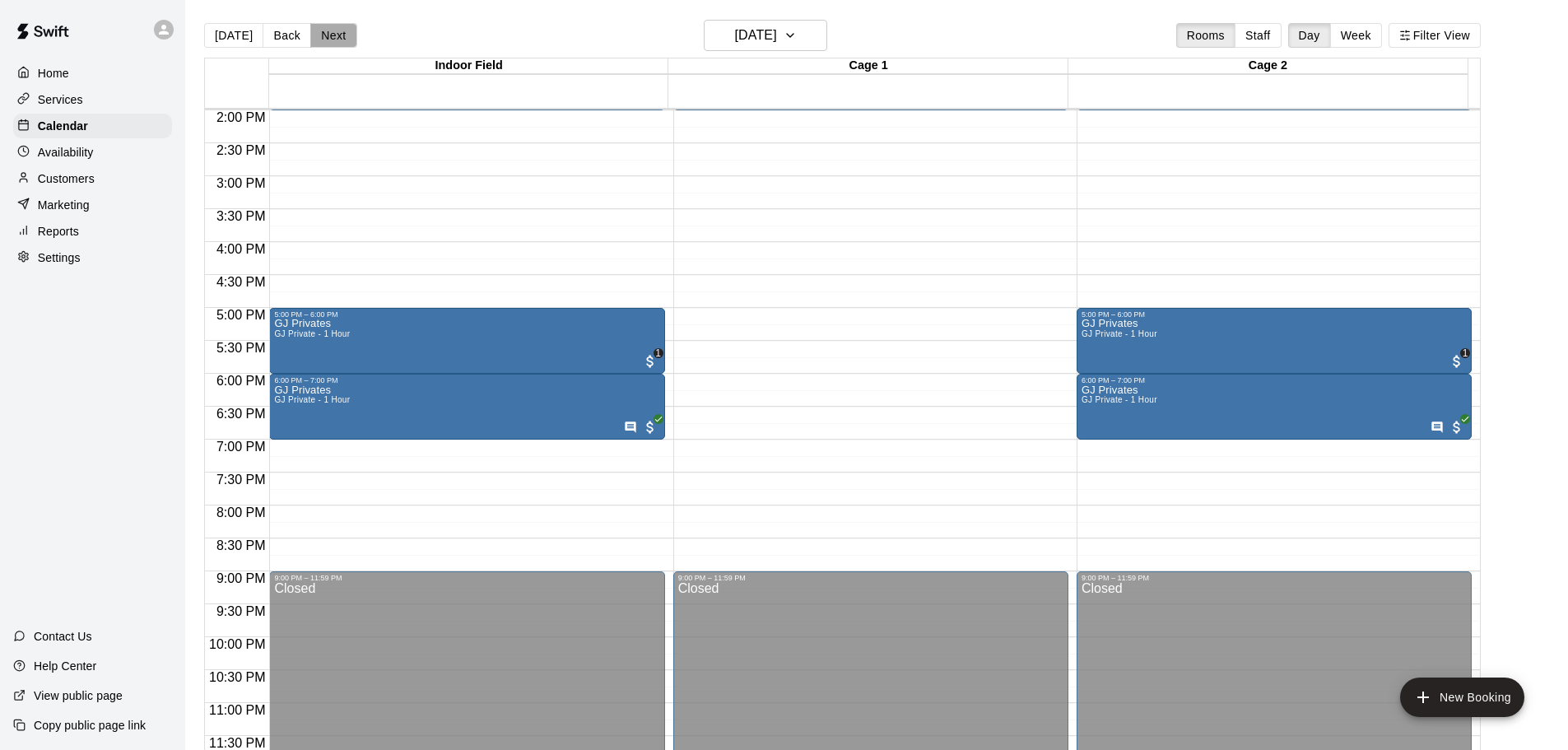
click at [327, 25] on button "Next" at bounding box center [332, 35] width 46 height 24
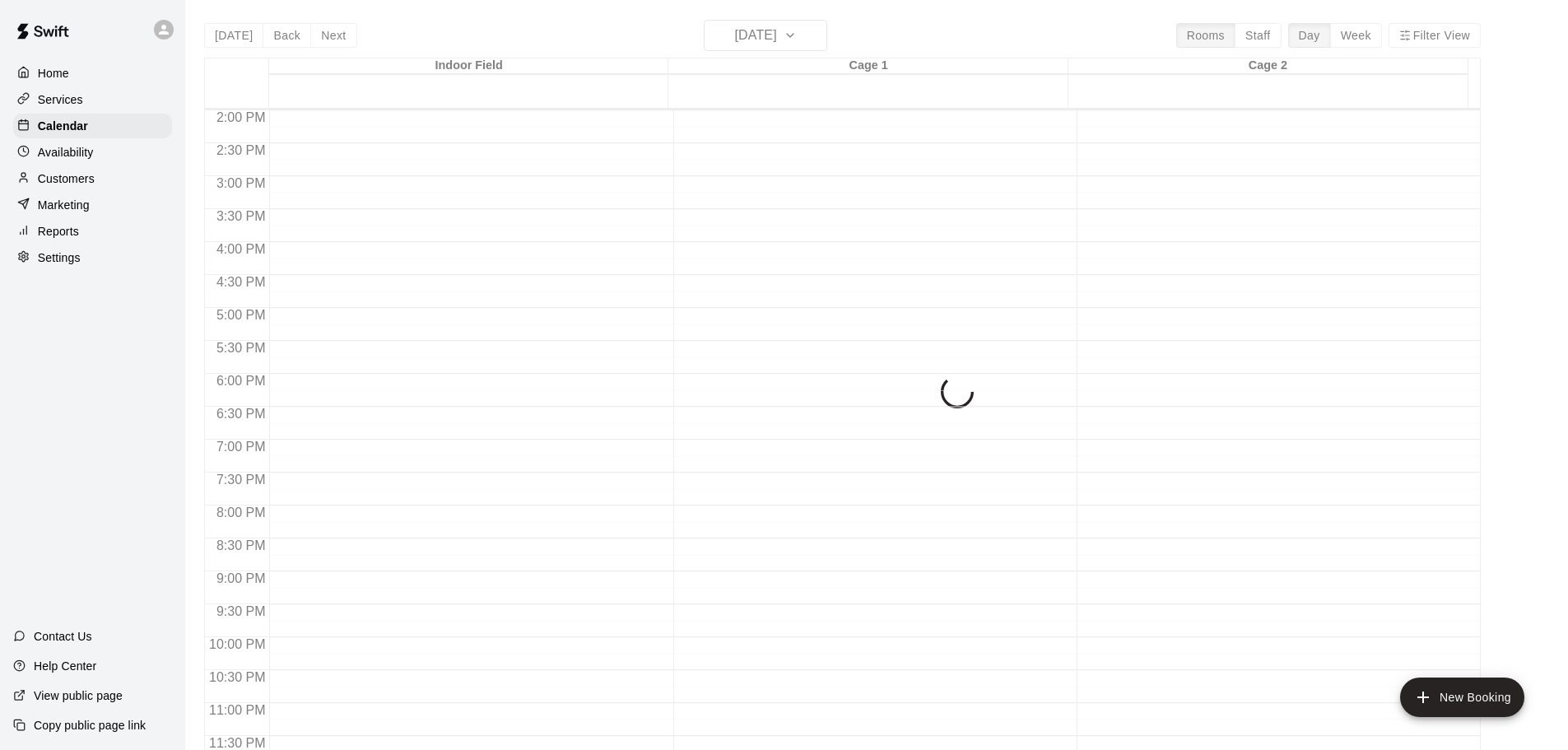
click at [327, 25] on div "Today Back Next Saturday Oct 18 Rooms Staff Day Week Filter View Indoor Field 1…" at bounding box center [842, 394] width 1277 height 750
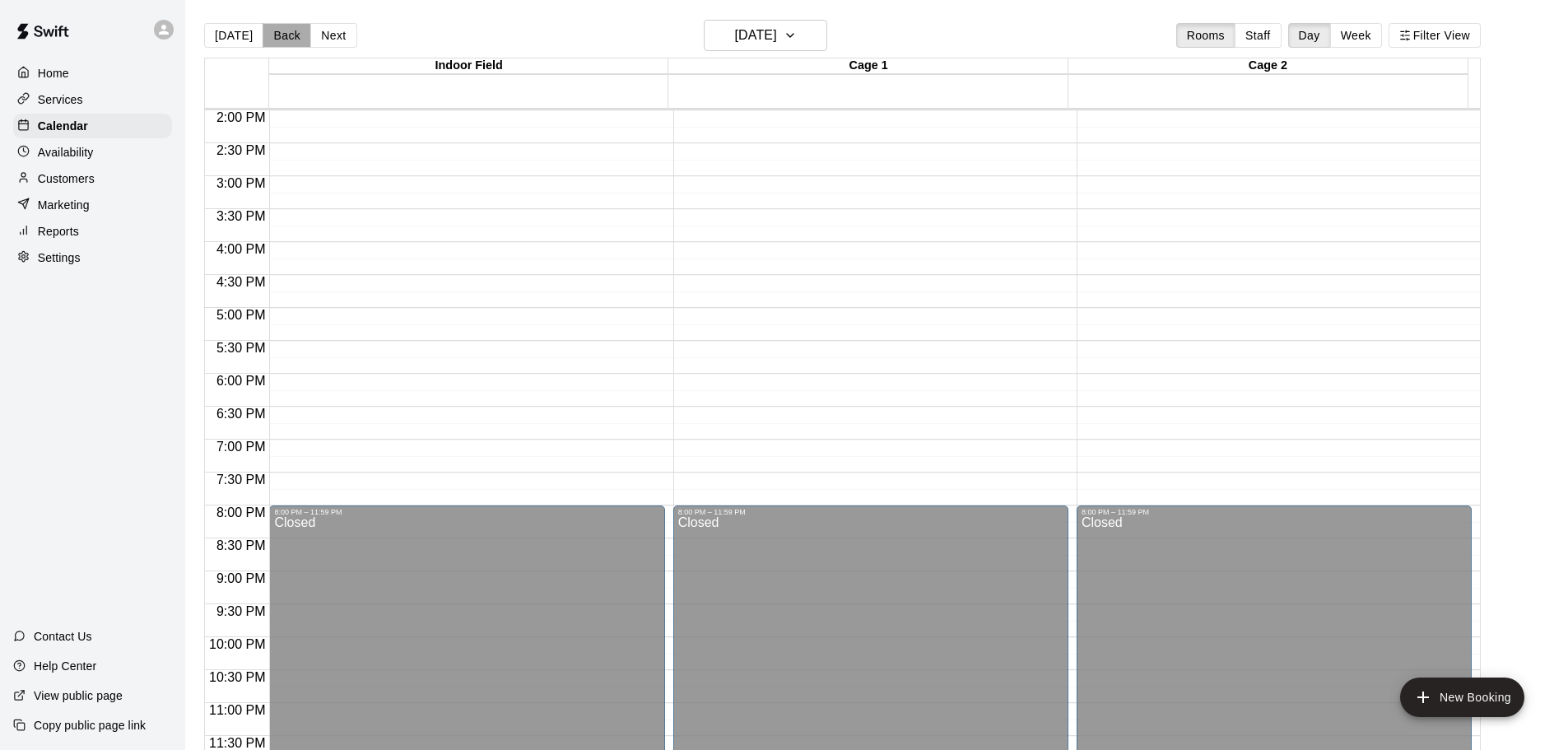
click at [282, 37] on button "Back" at bounding box center [287, 35] width 49 height 24
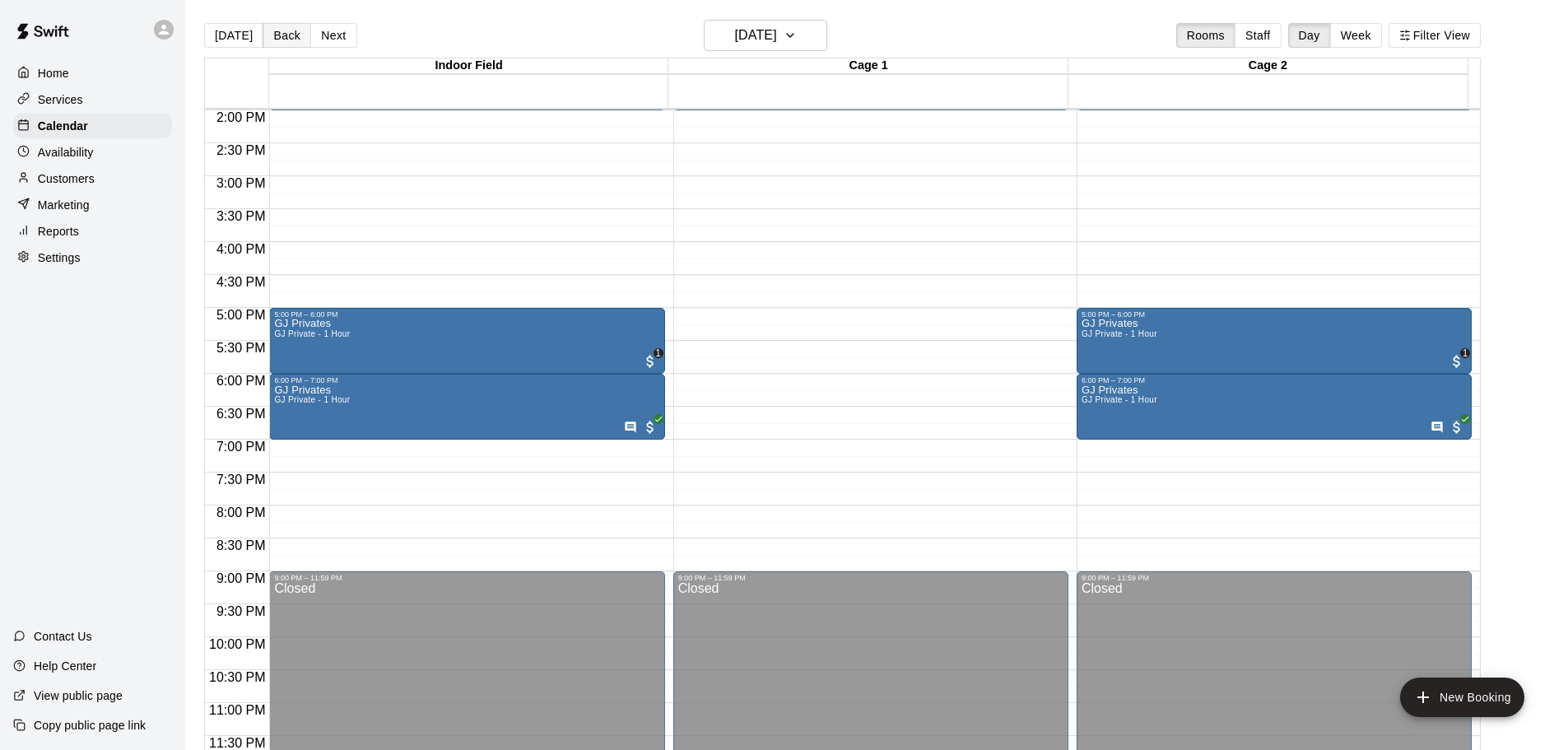
click at [282, 37] on button "Back" at bounding box center [287, 35] width 49 height 24
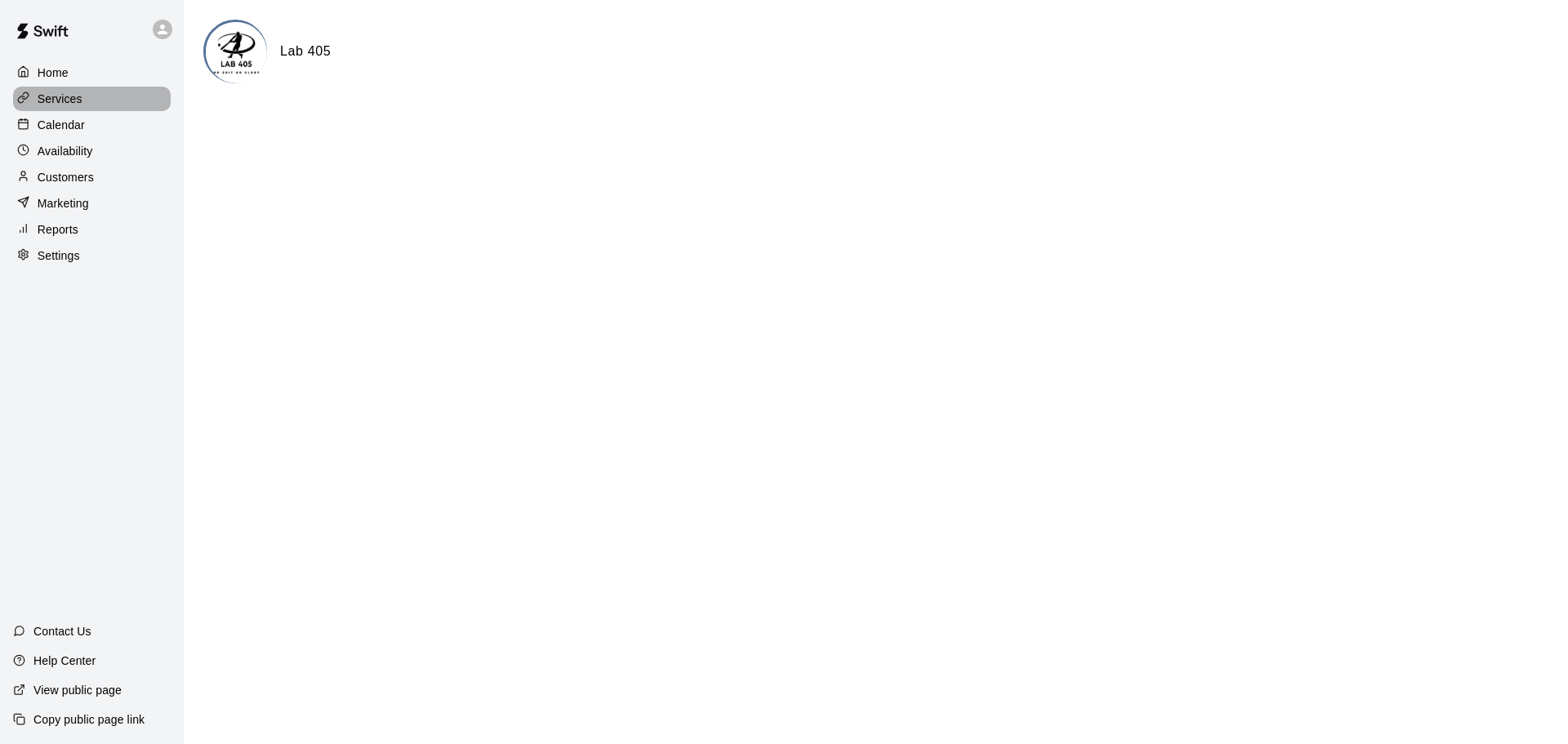
click at [61, 93] on p "Services" at bounding box center [60, 98] width 45 height 16
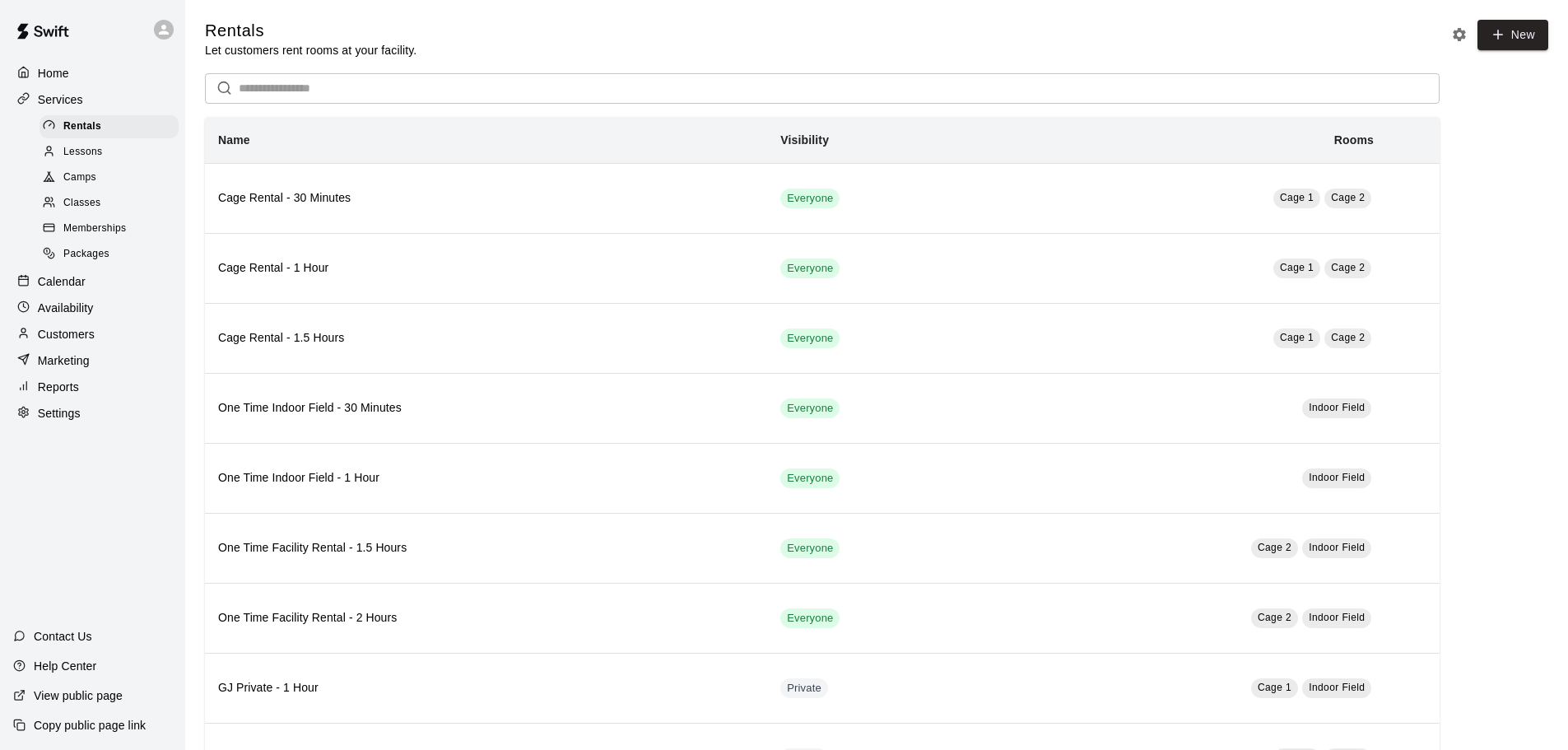
click at [63, 290] on p "Calendar" at bounding box center [61, 281] width 48 height 17
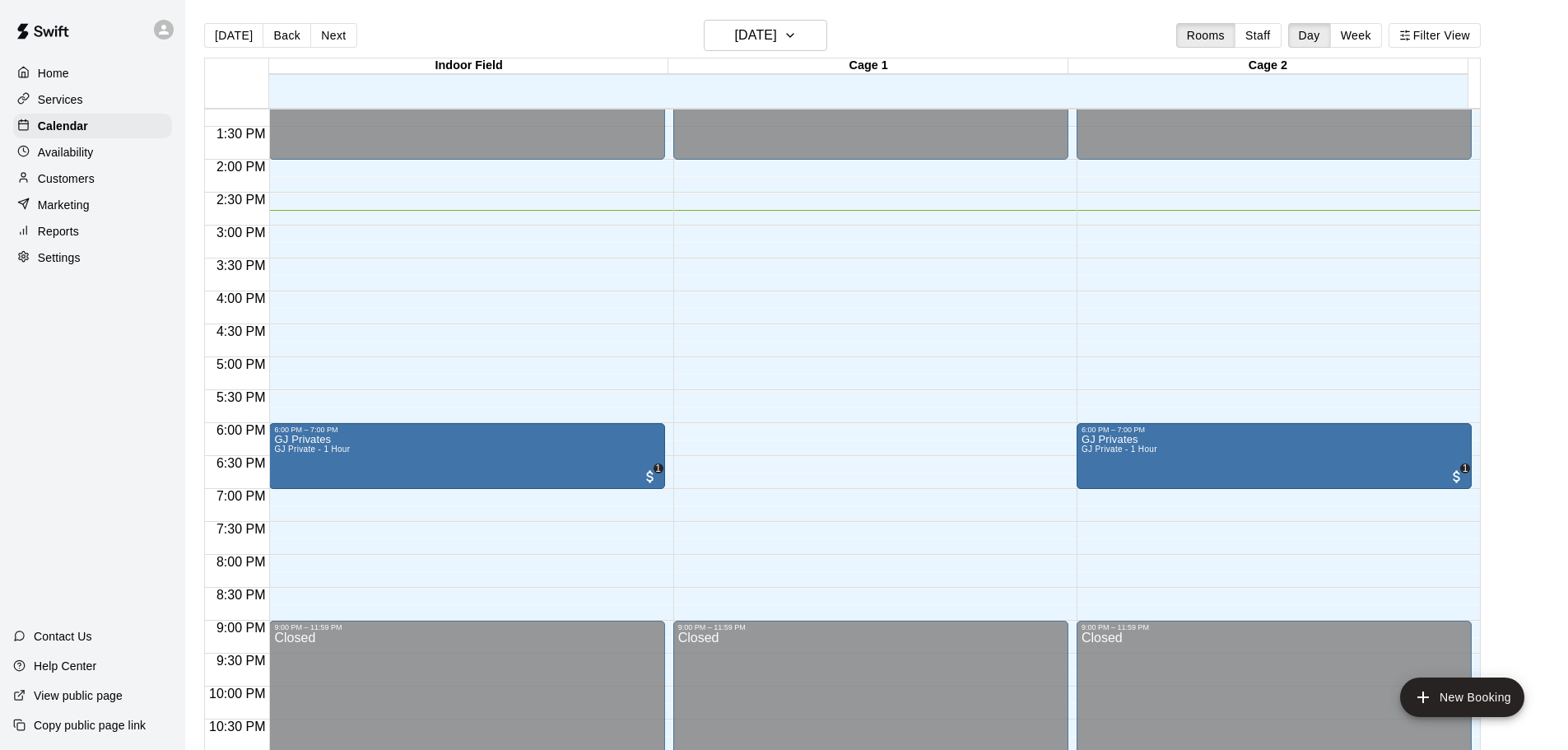
scroll to position [923, 0]
